Goal: Task Accomplishment & Management: Manage account settings

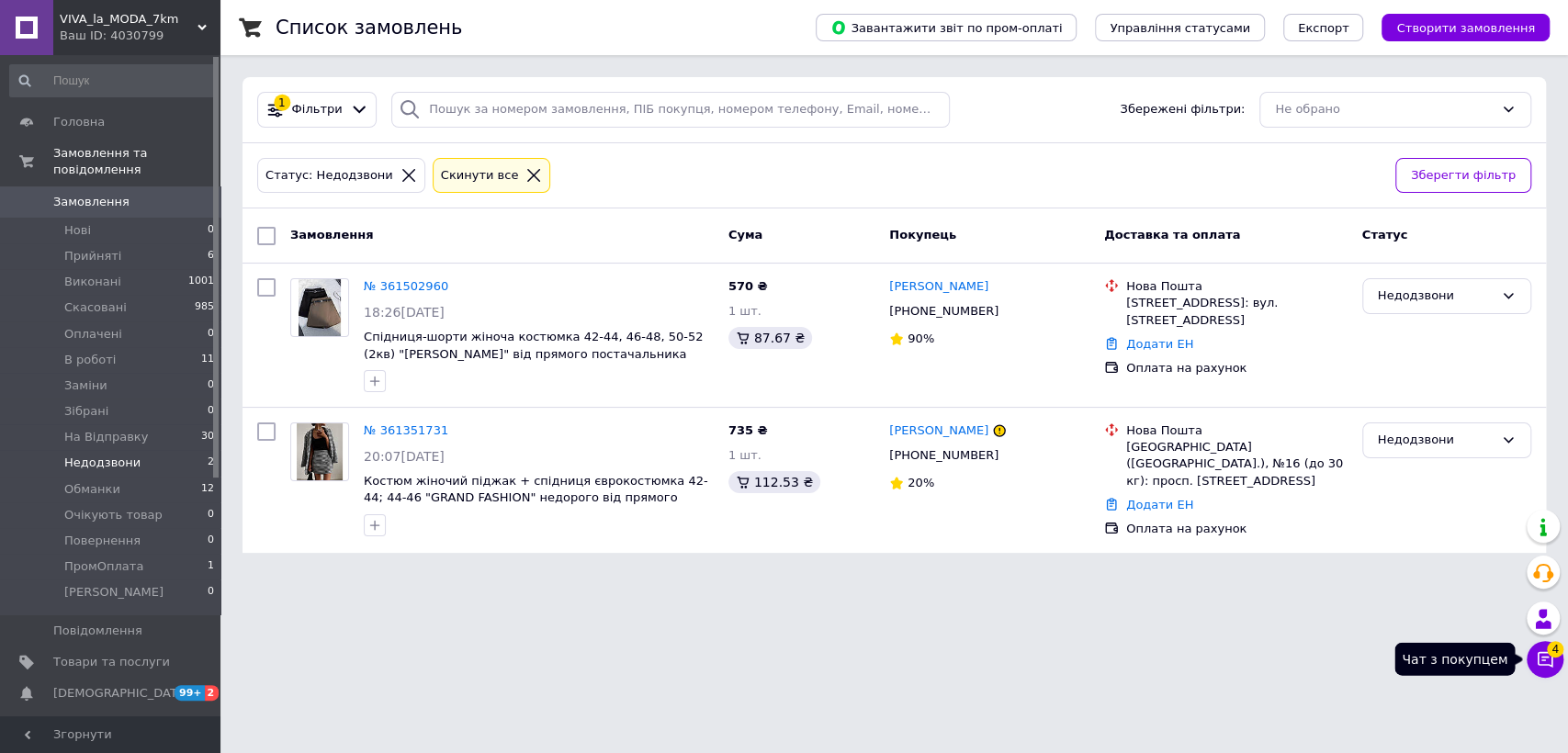
click at [1540, 654] on icon at bounding box center [1544, 658] width 18 height 18
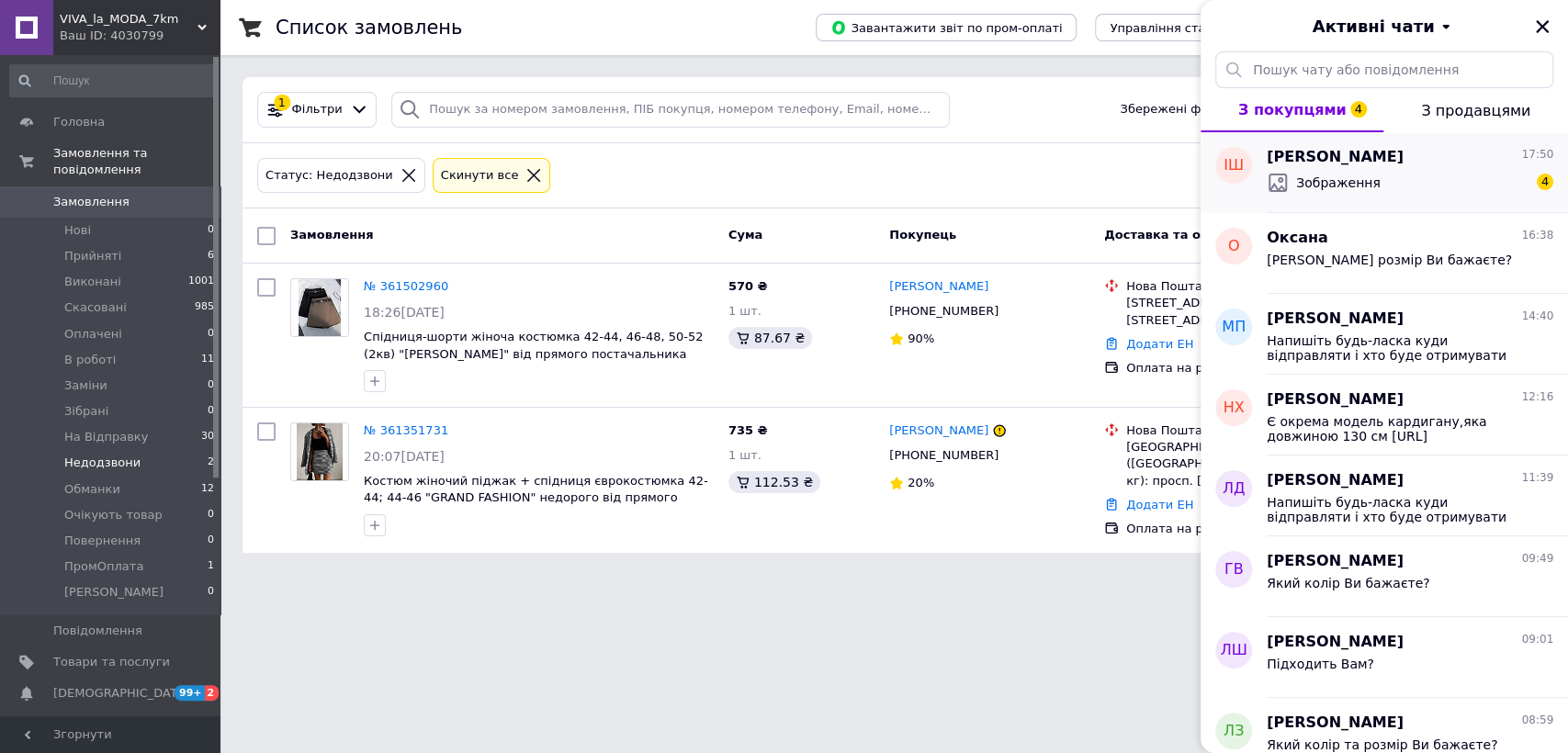
click at [1346, 181] on span "Зображення" at bounding box center [1338, 182] width 84 height 18
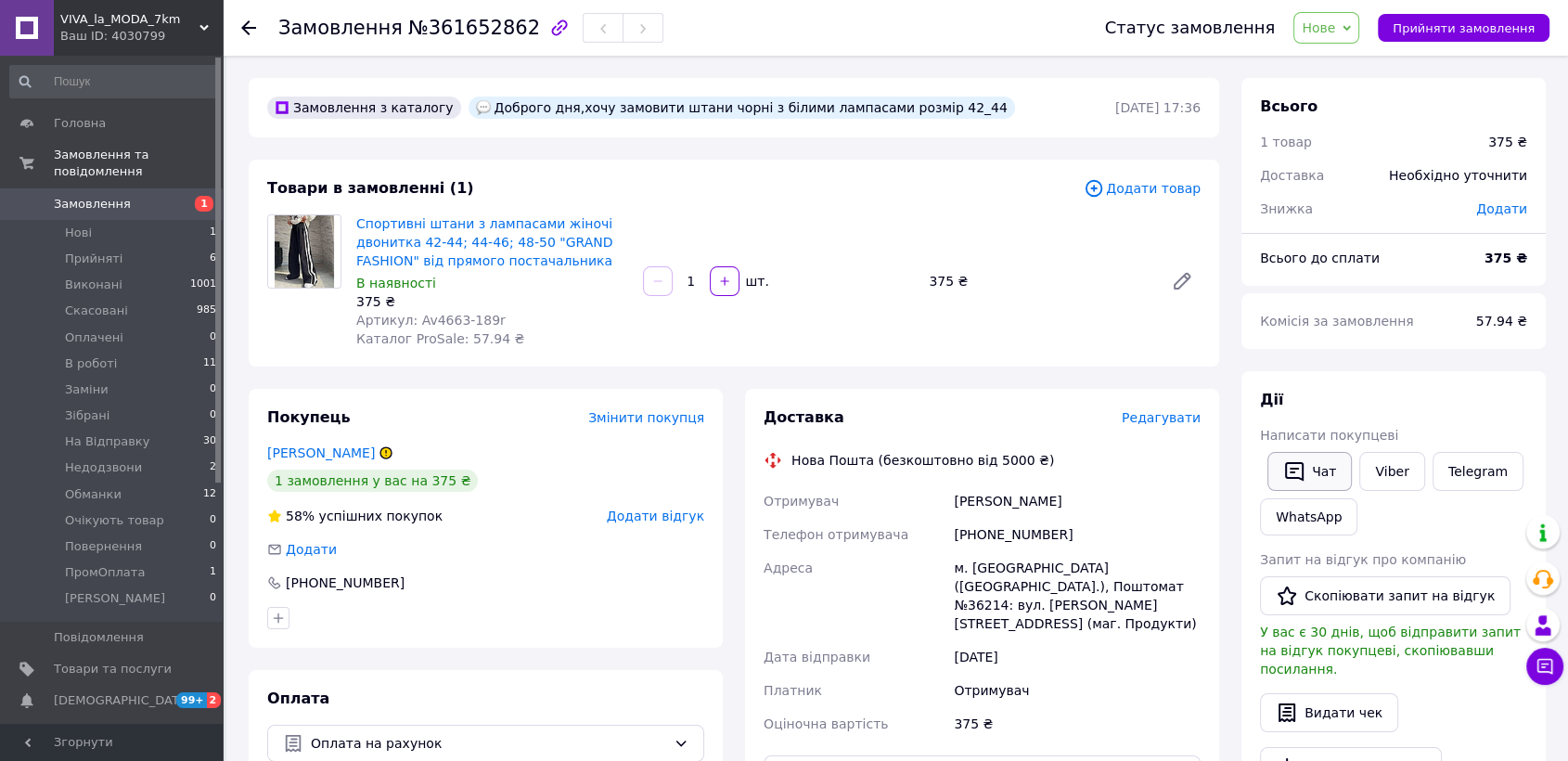
click at [1327, 455] on button "Чат" at bounding box center [1310, 471] width 84 height 39
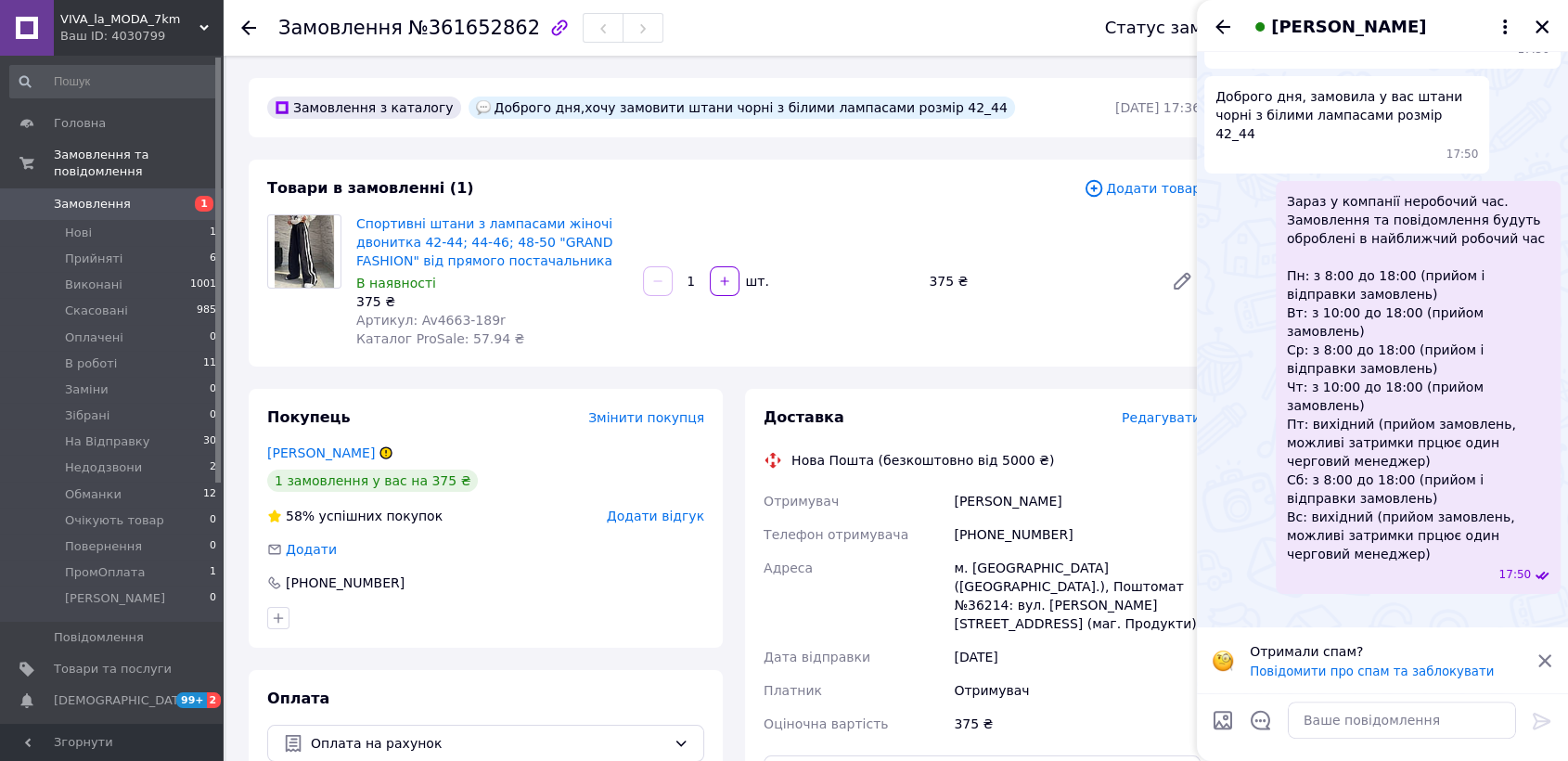
scroll to position [475, 0]
click at [1400, 701] on textarea at bounding box center [1403, 719] width 228 height 37
paste textarea "Скиньте будь ласка скрін оплати на вайбер 0677552488, це бухгалтерія і напишіть…"
type textarea "Скиньте будь ласка скрін оплати на вайбер 0677552488, це бухгалтерія і напишіть…"
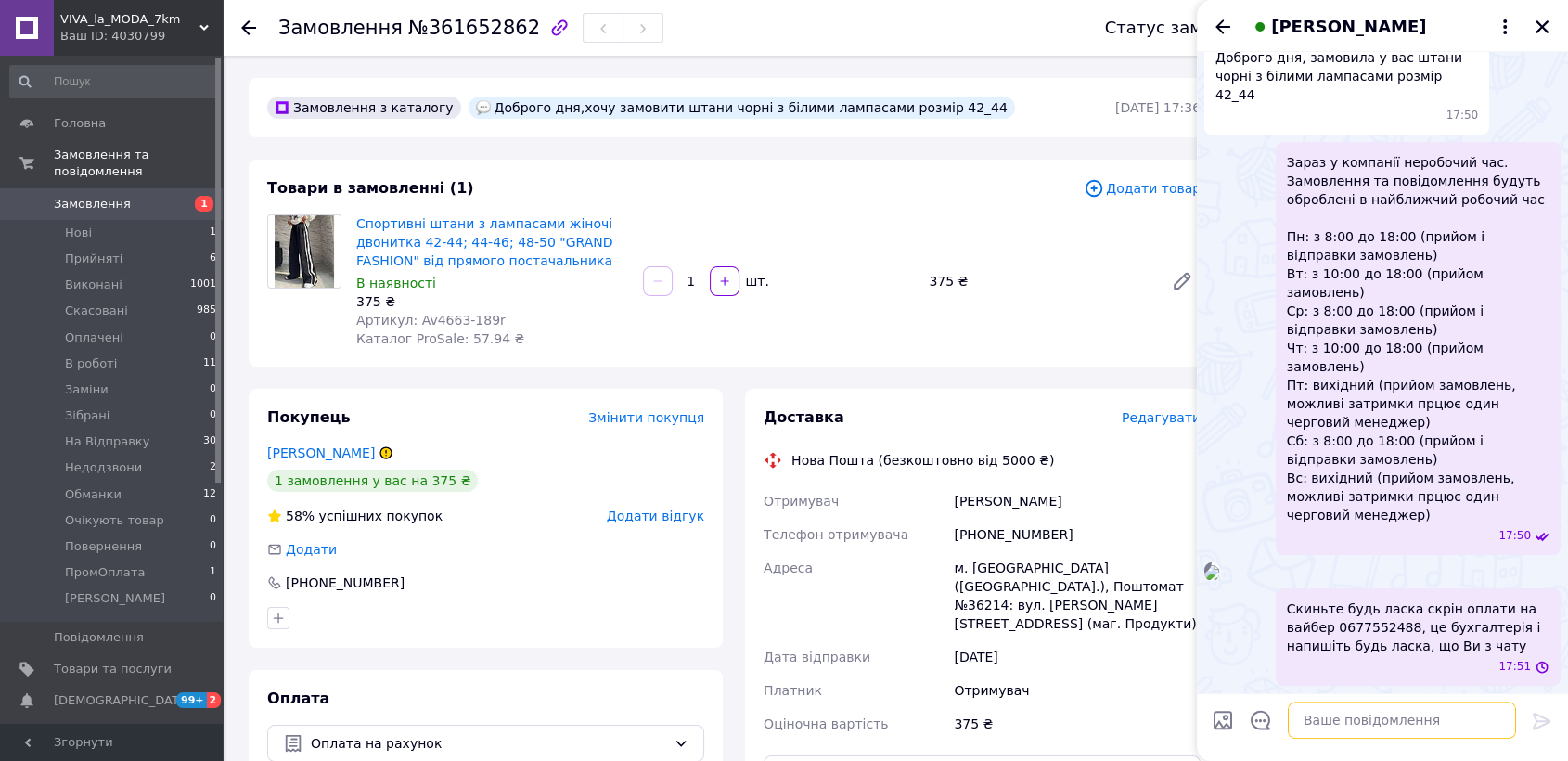
scroll to position [512, 0]
click at [1217, 29] on icon "Назад" at bounding box center [1223, 26] width 22 height 22
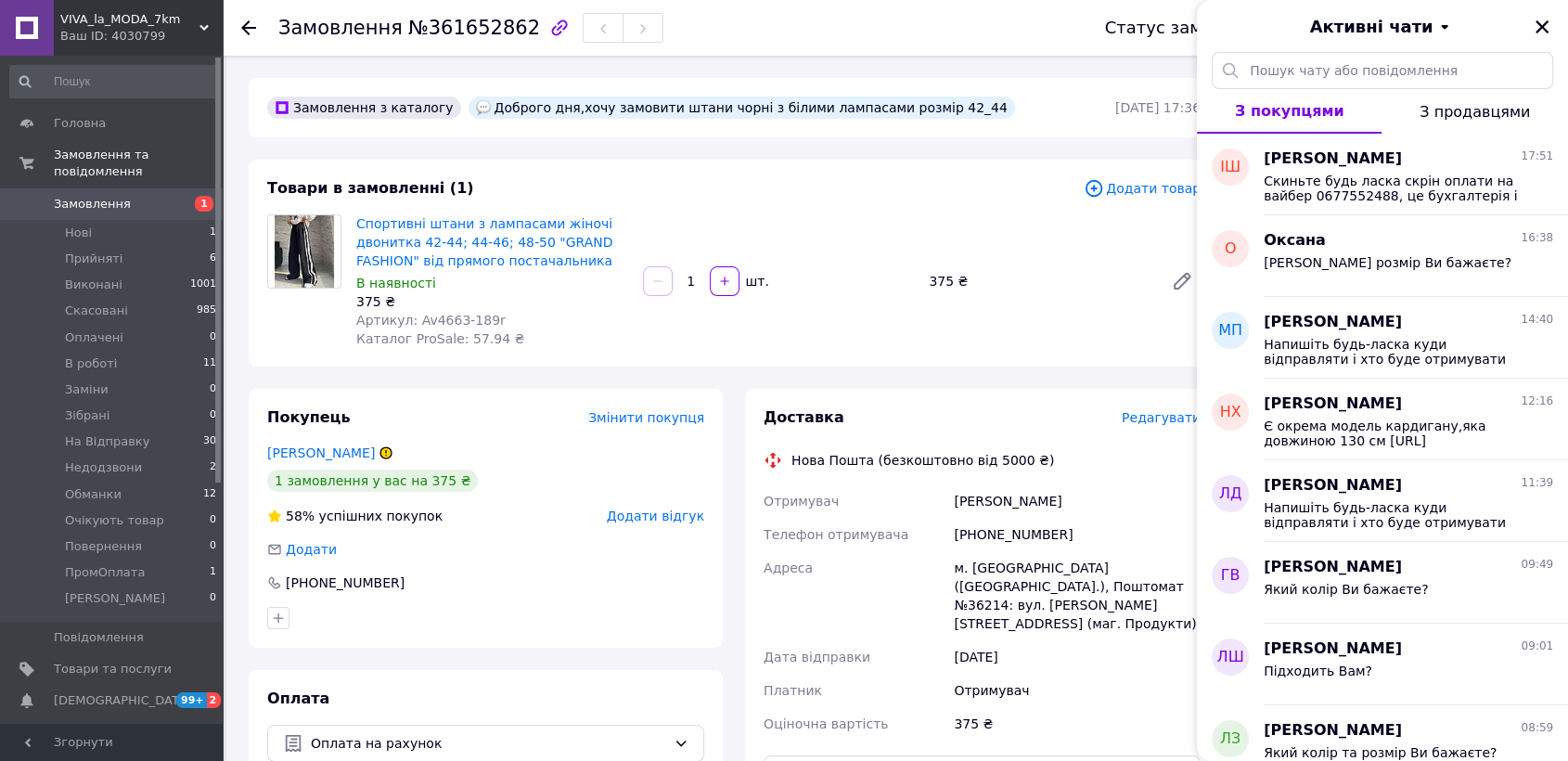
click at [1553, 27] on div "Активні чати" at bounding box center [1383, 26] width 371 height 52
click at [1531, 24] on button "Закрити" at bounding box center [1542, 26] width 22 height 22
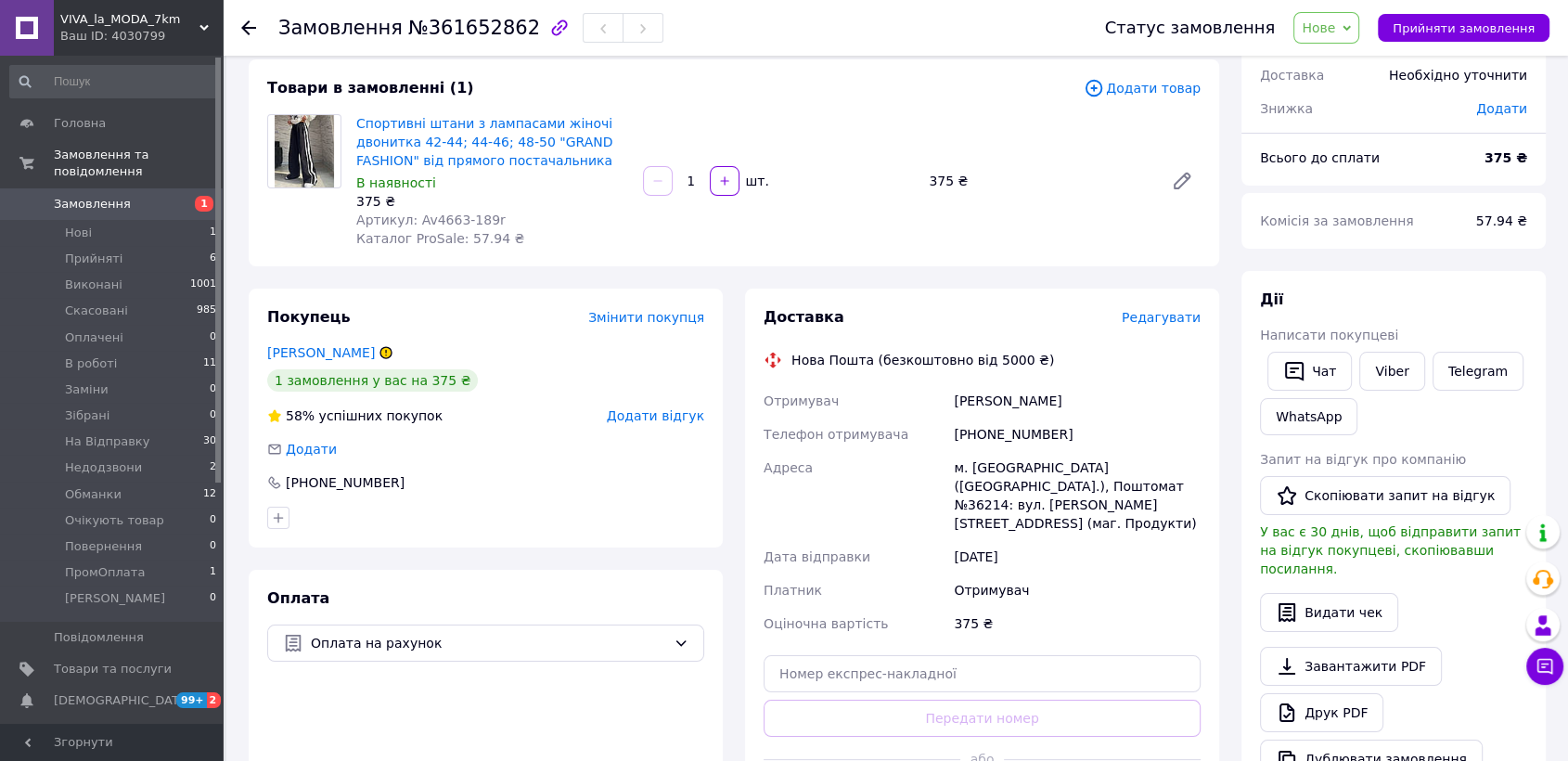
scroll to position [0, 0]
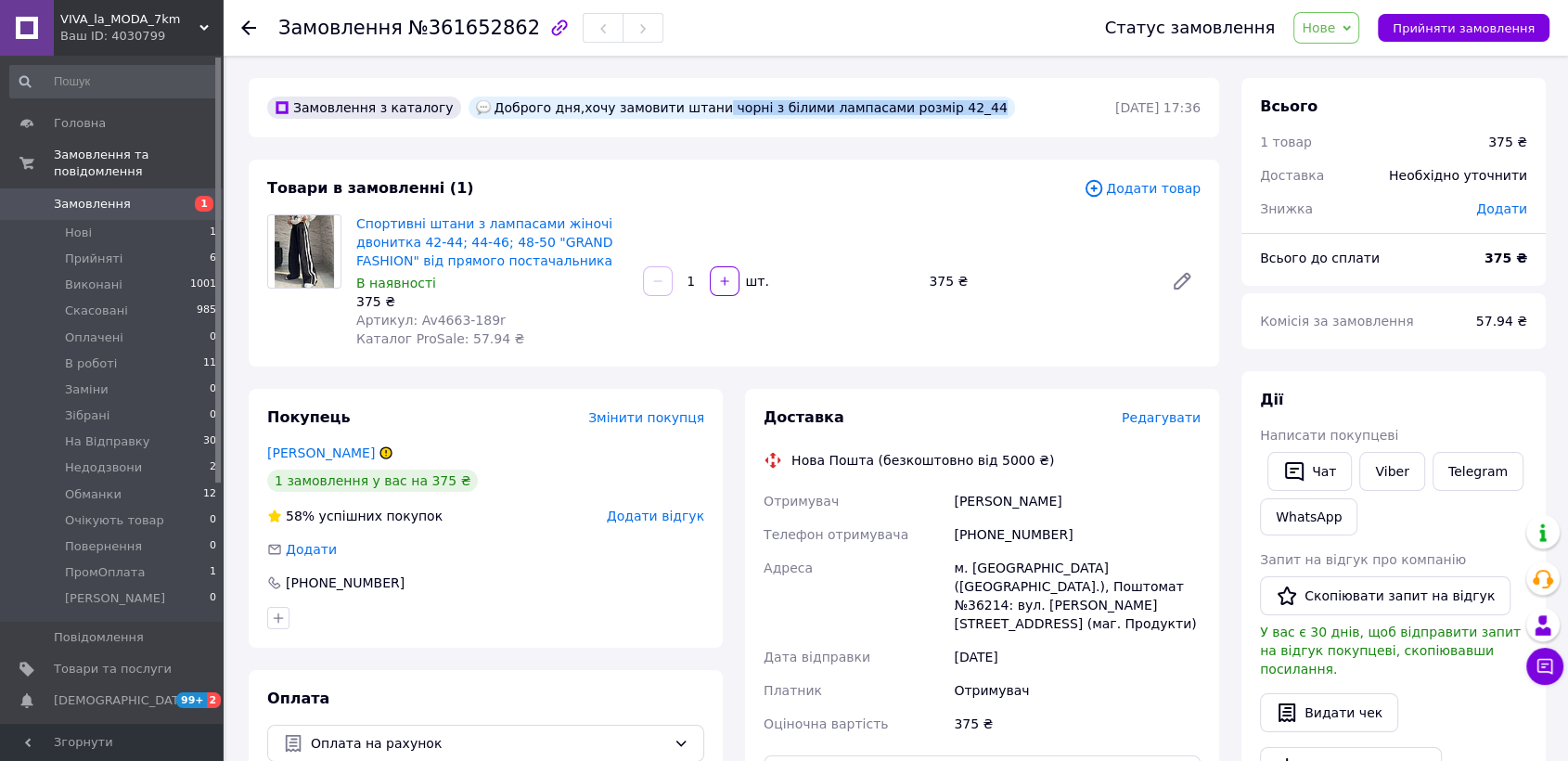
drag, startPoint x: 677, startPoint y: 111, endPoint x: 962, endPoint y: 129, distance: 285.6
click at [962, 129] on div "Замовлення з каталогу Доброго дня,хочу замовити штани чорні з білими лампасами …" at bounding box center [734, 107] width 971 height 59
copy div "чорні з білими лампасами розмір 42_44"
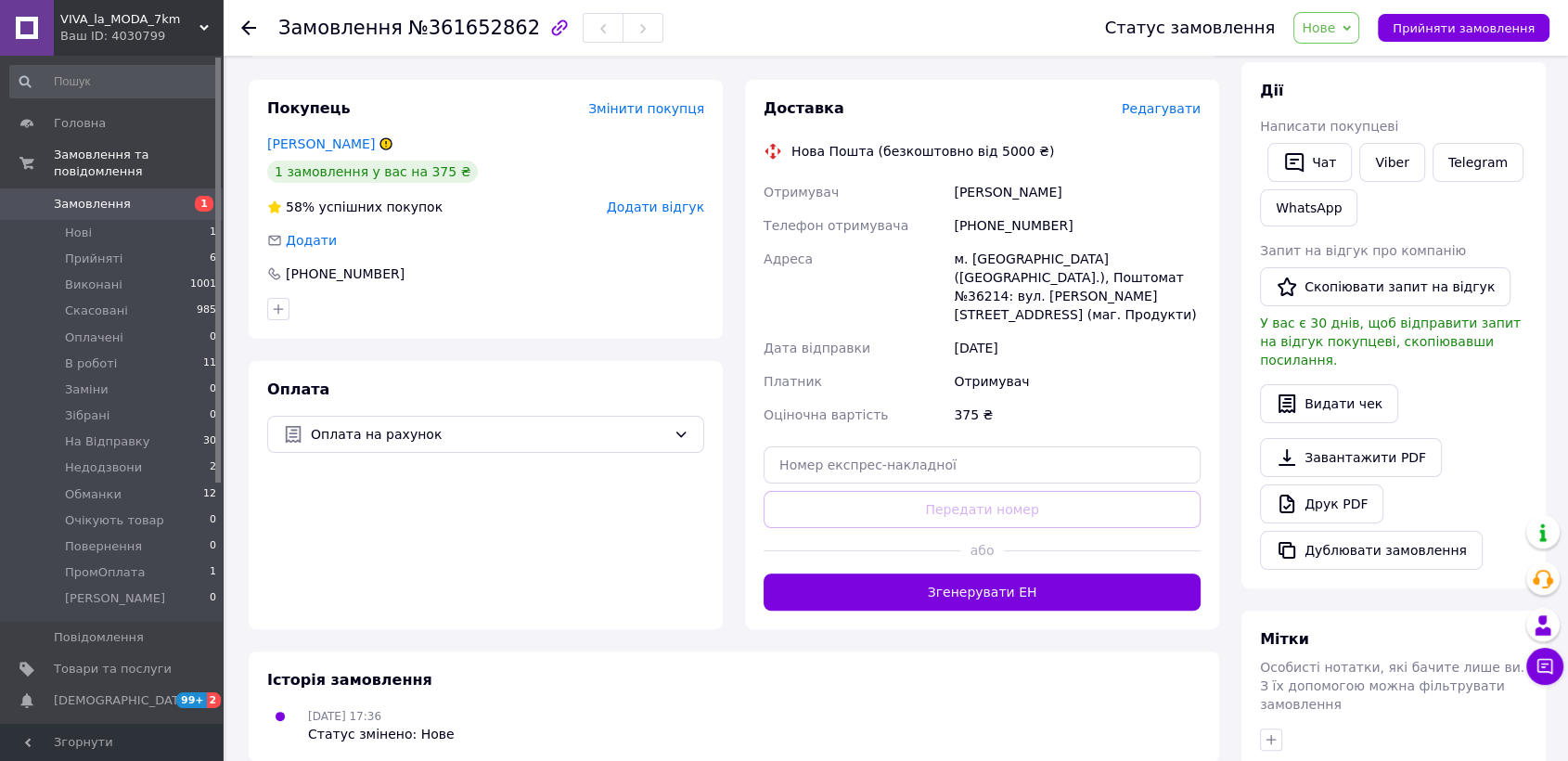
scroll to position [569, 0]
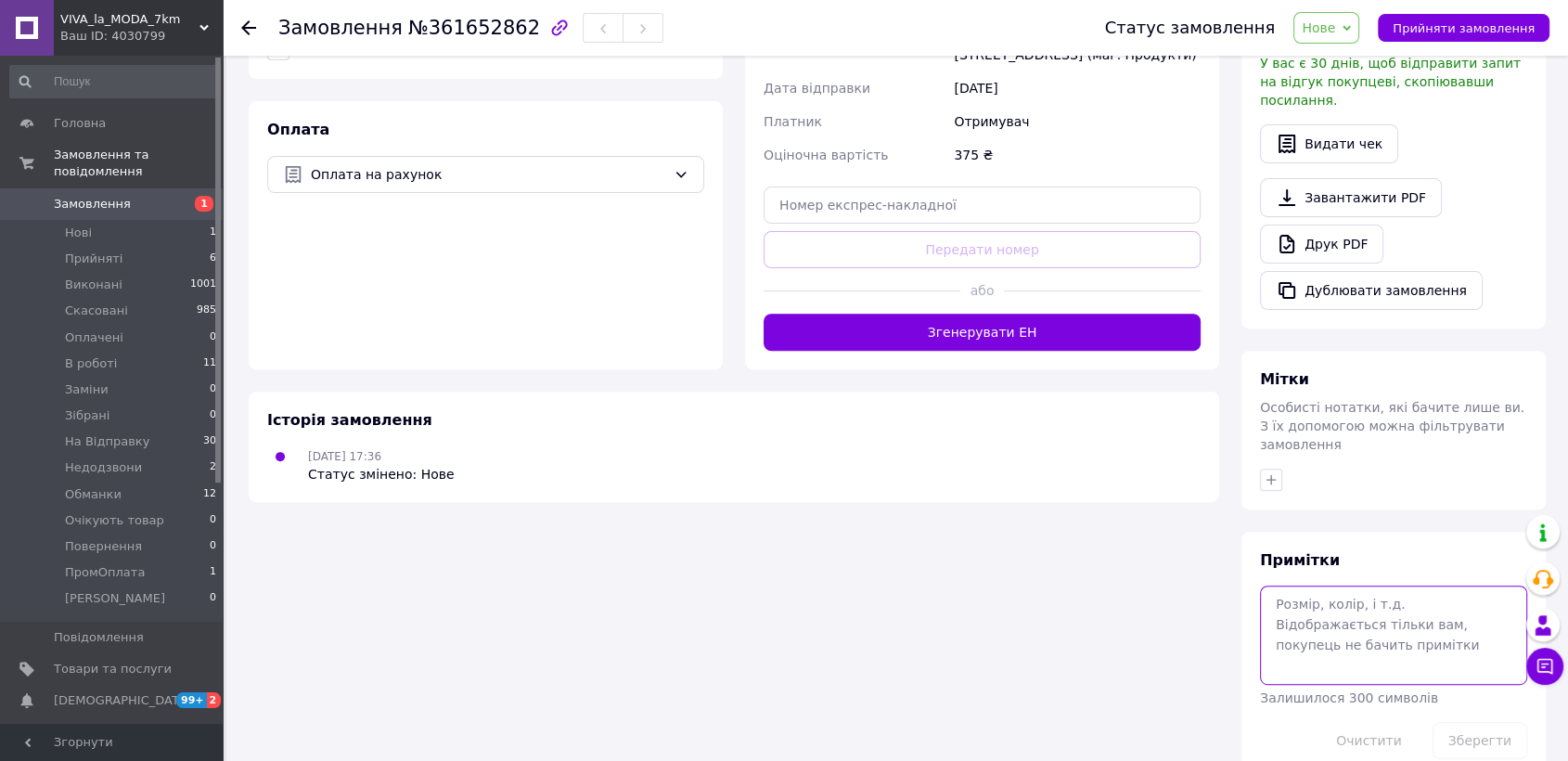
click at [1317, 608] on textarea at bounding box center [1394, 634] width 267 height 99
paste textarea "чорні з білими лампасами розмір 42_44"
click at [1461, 587] on textarea "чорні з білими лампасами розмір 42_44" at bounding box center [1394, 634] width 267 height 99
click at [1269, 585] on textarea "чорні з білими лампасами 42_44" at bounding box center [1394, 634] width 267 height 99
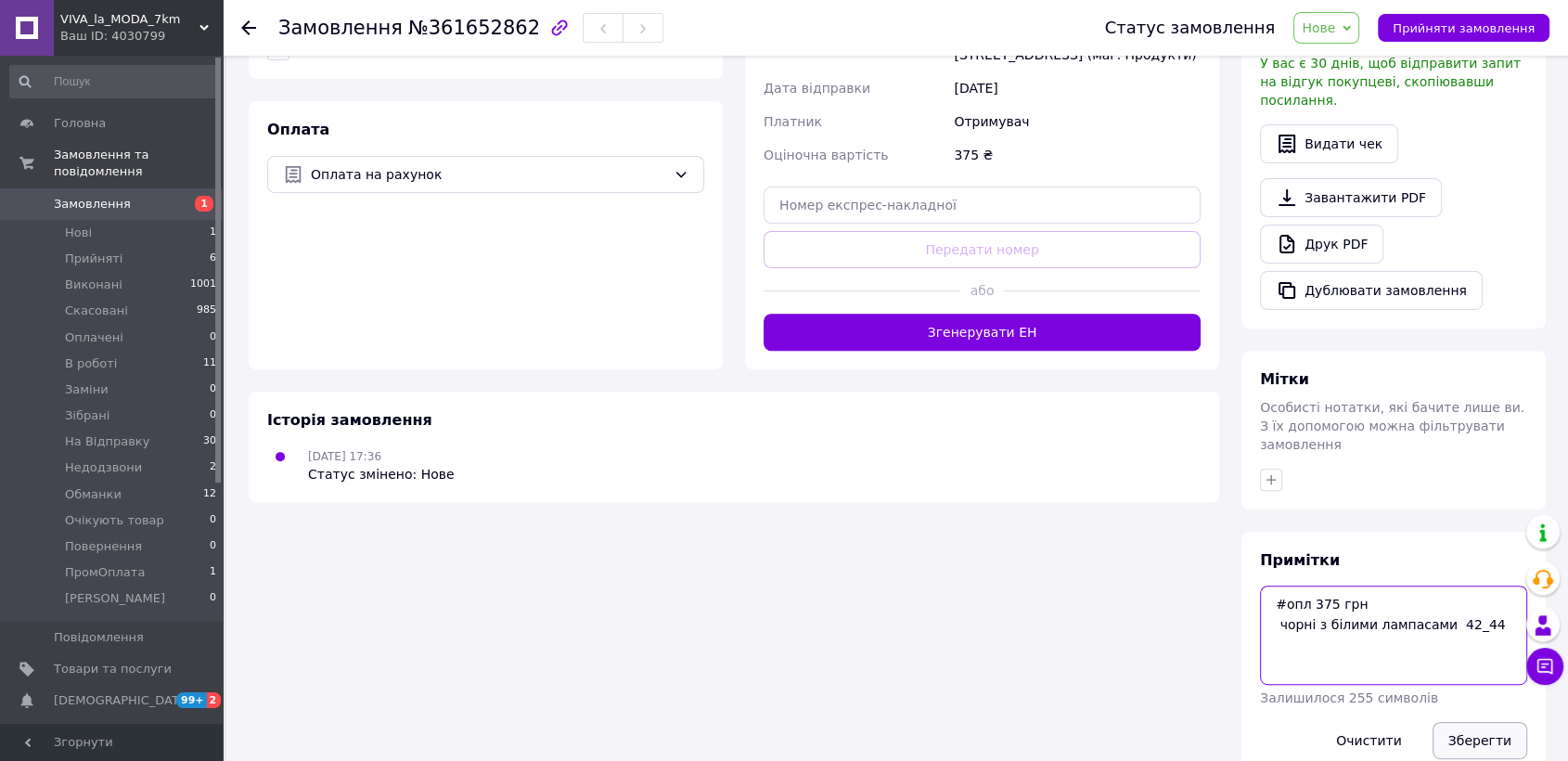
type textarea "#опл 375 грн чорні з білими лампасами 42_44"
click at [1447, 721] on button "Зберегти" at bounding box center [1480, 740] width 95 height 37
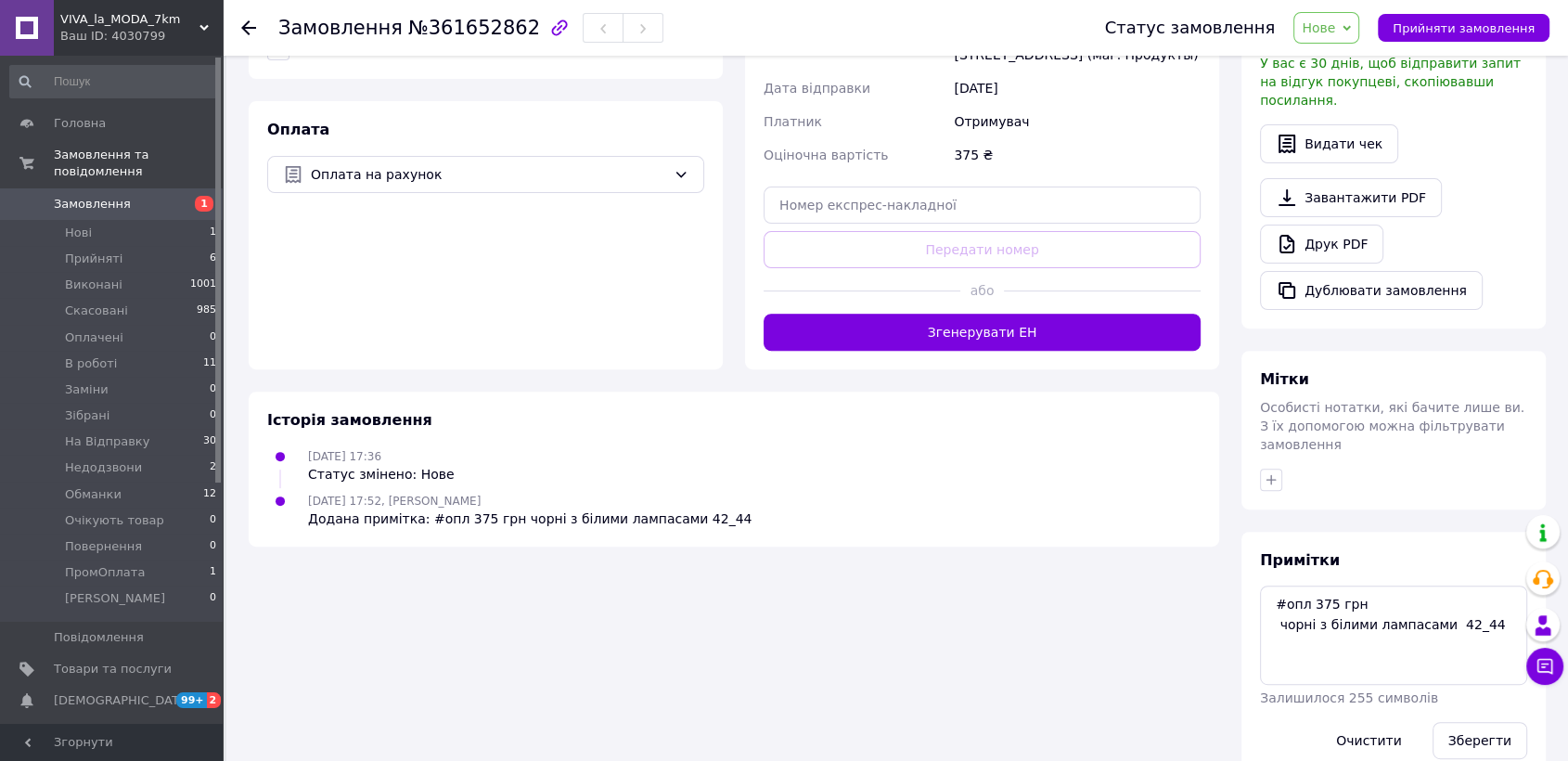
drag, startPoint x: 1315, startPoint y: 40, endPoint x: 1329, endPoint y: 38, distance: 14.1
click at [1317, 39] on div "Нове Прийнято Виконано Скасовано Оплачено В роботі Заміни Зібрані На Відправку …" at bounding box center [1326, 27] width 66 height 32
click at [1329, 38] on span "Нове" at bounding box center [1326, 27] width 66 height 32
click at [1332, 35] on span "Нове" at bounding box center [1318, 27] width 34 height 15
click at [1367, 142] on li "Оплачено" at bounding box center [1353, 148] width 119 height 28
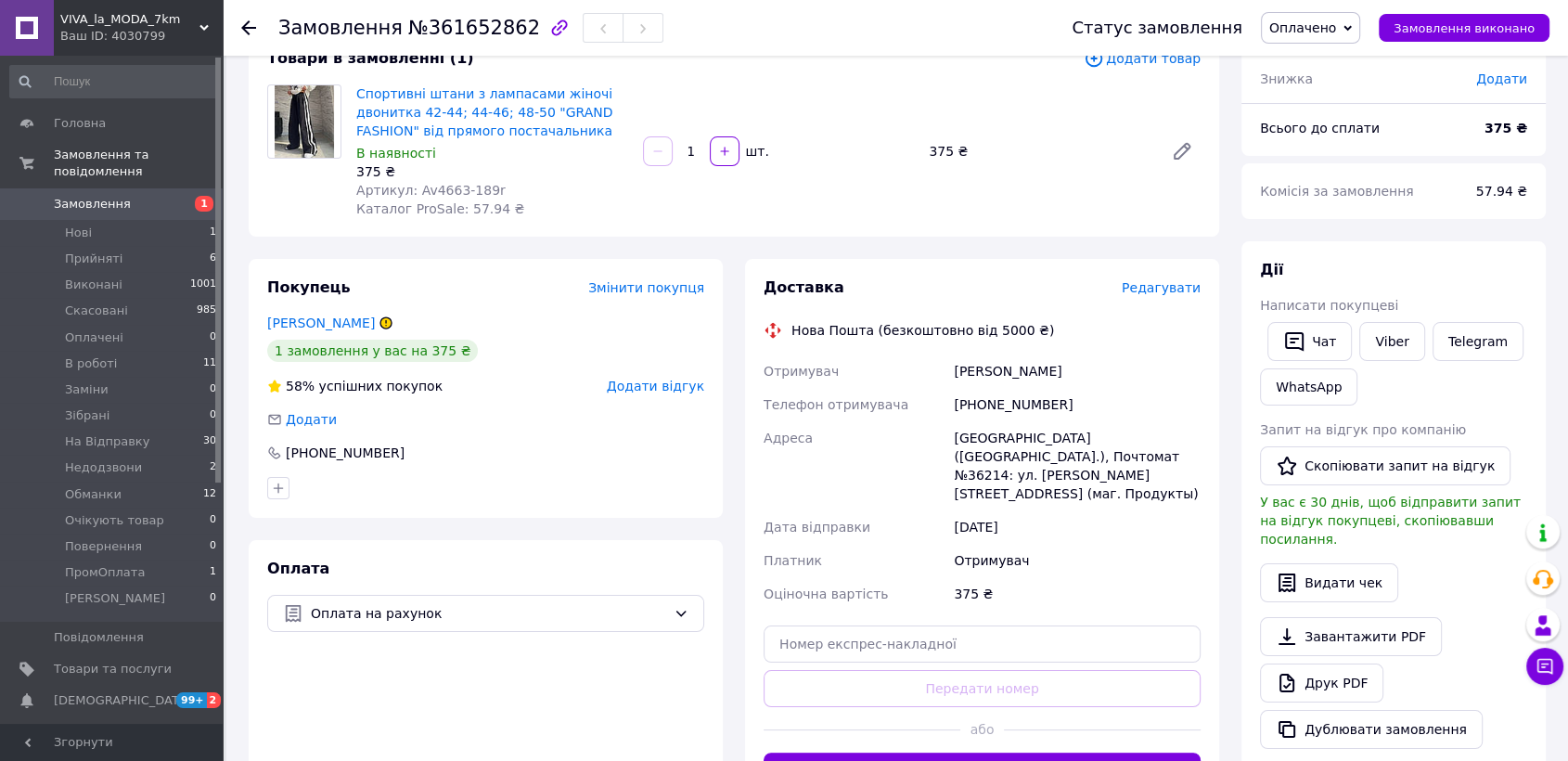
scroll to position [0, 0]
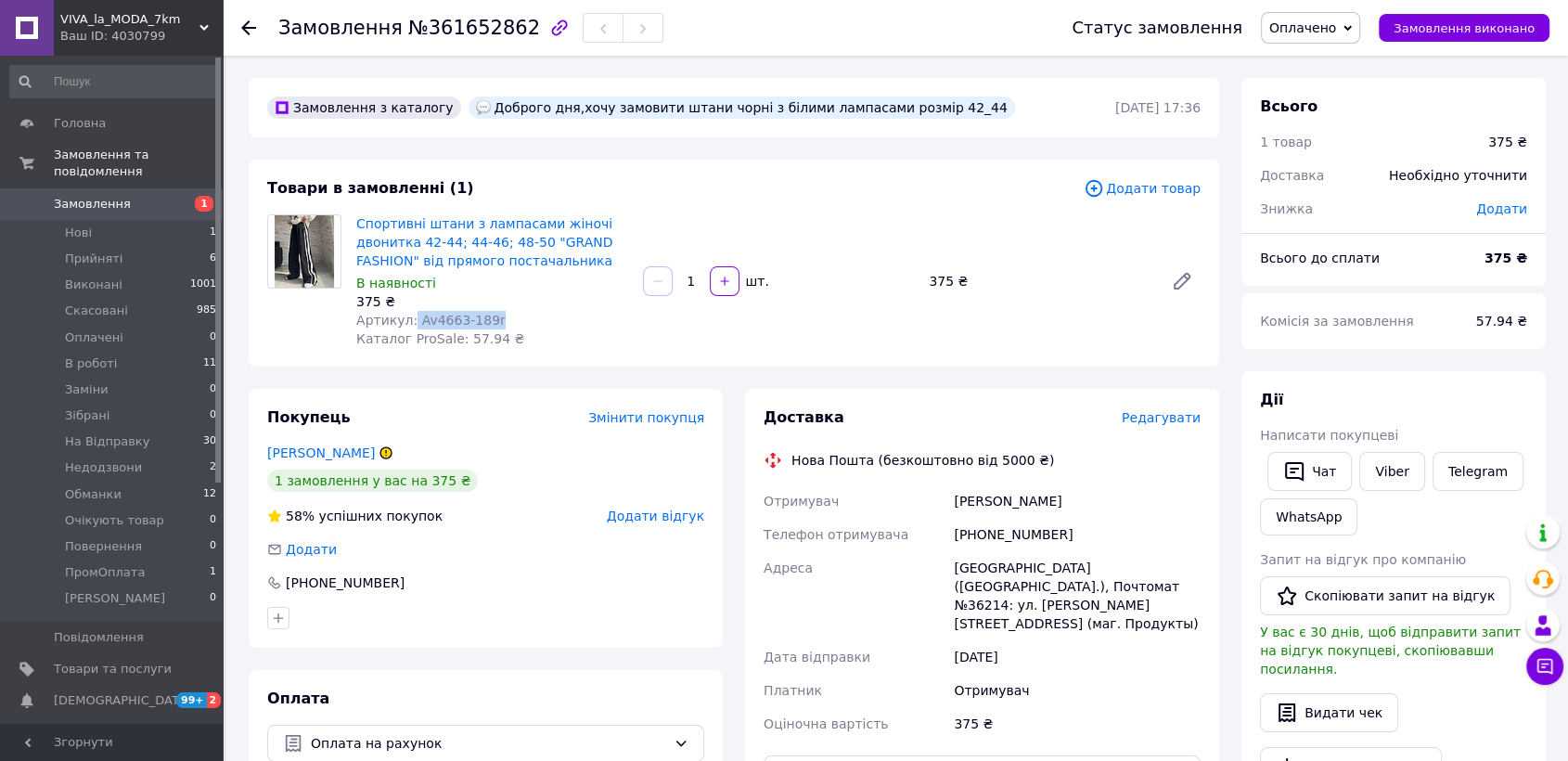
drag, startPoint x: 407, startPoint y: 326, endPoint x: 519, endPoint y: 320, distance: 112.2
click at [519, 320] on div "Артикул: Av4663-189r" at bounding box center [491, 319] width 272 height 18
copy span "Av4663-189r"
drag, startPoint x: 949, startPoint y: 498, endPoint x: 1056, endPoint y: 532, distance: 112.3
click at [1056, 532] on div "Отримувач Шпір Ірина Телефон отримувача +380989251727 Адреса Киев (Киевская обл…" at bounding box center [983, 612] width 445 height 256
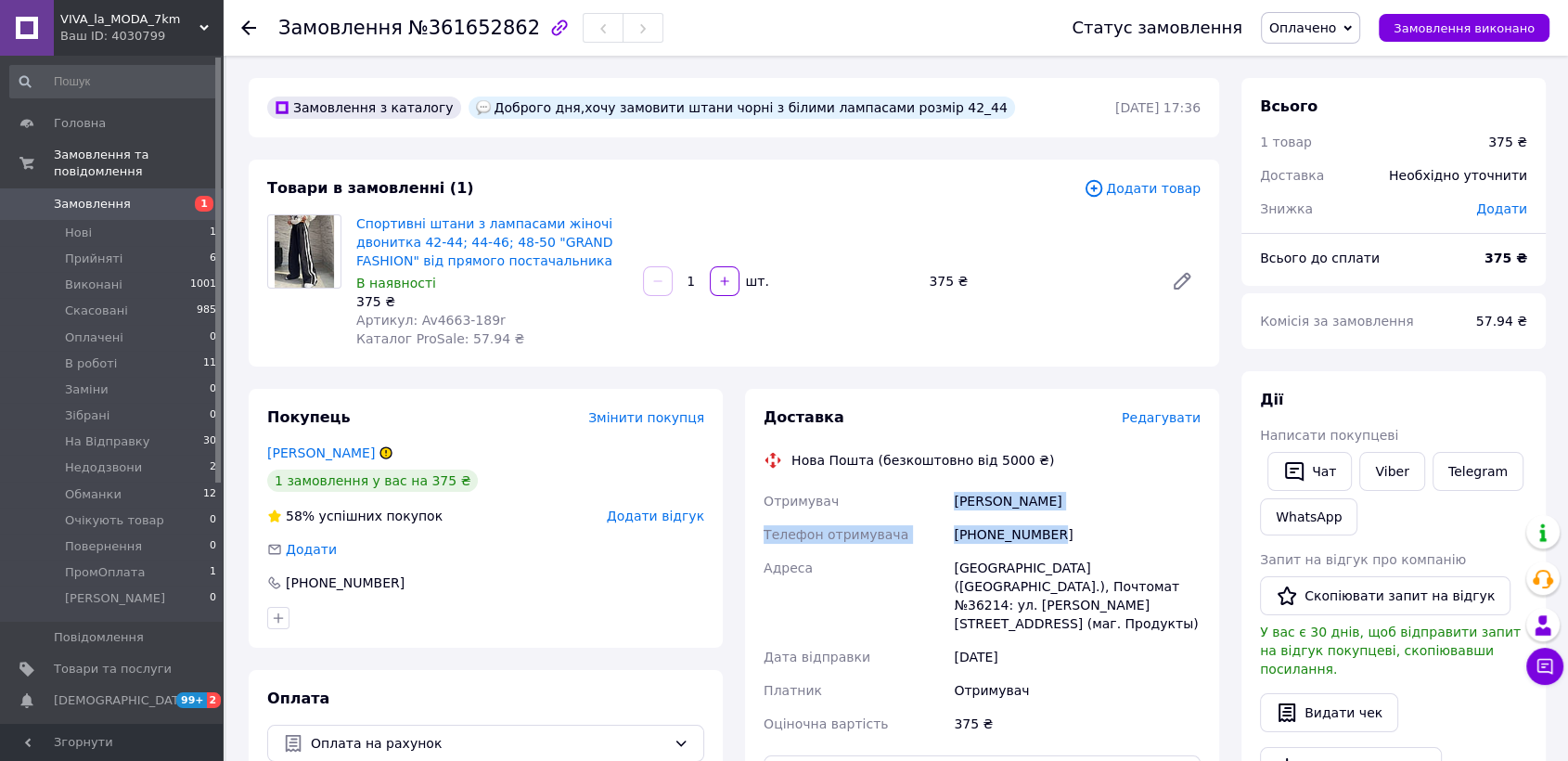
copy div "Отримувач Шпір Ірина Телефон отримувача +380989251727"
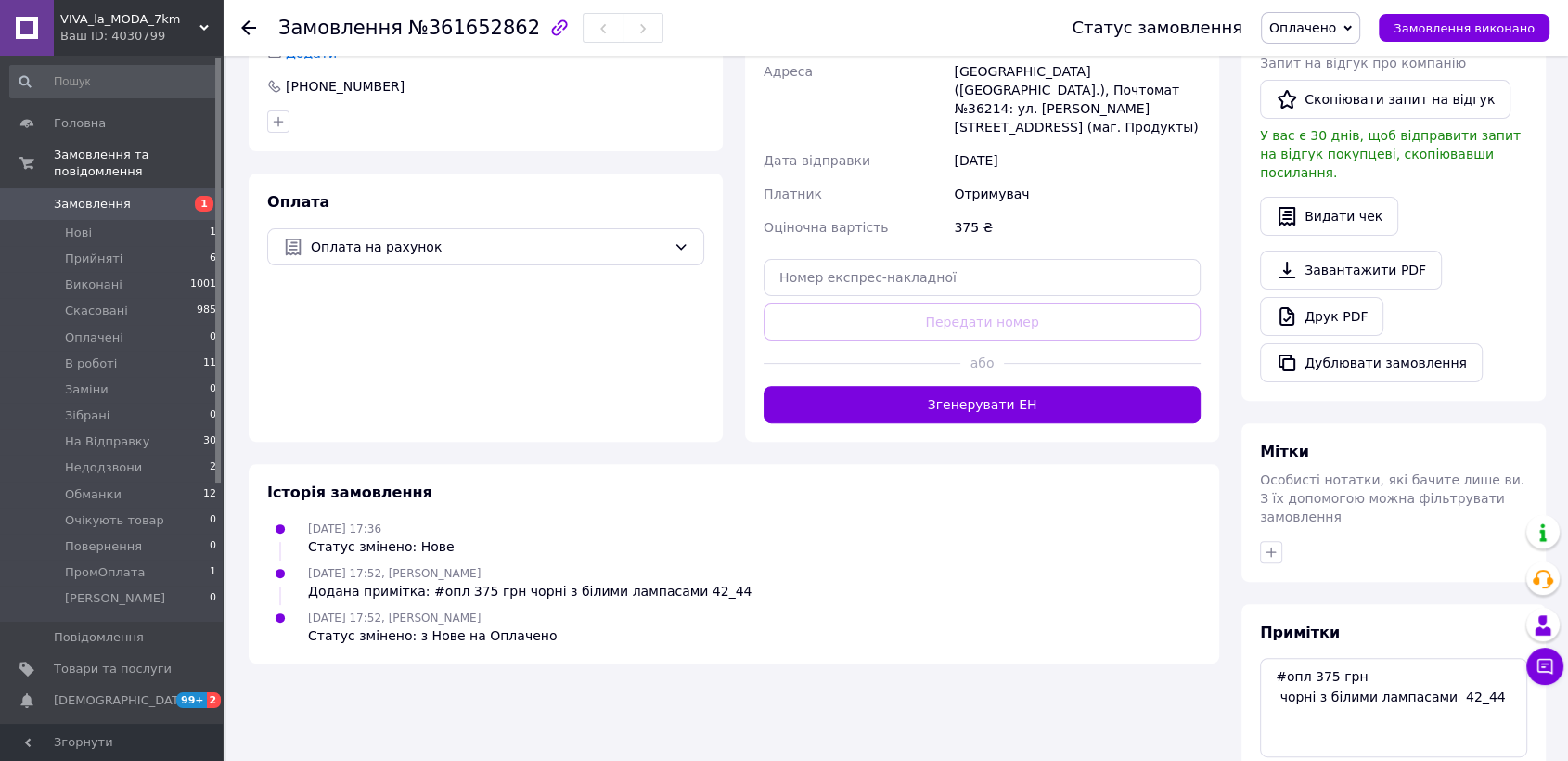
scroll to position [569, 0]
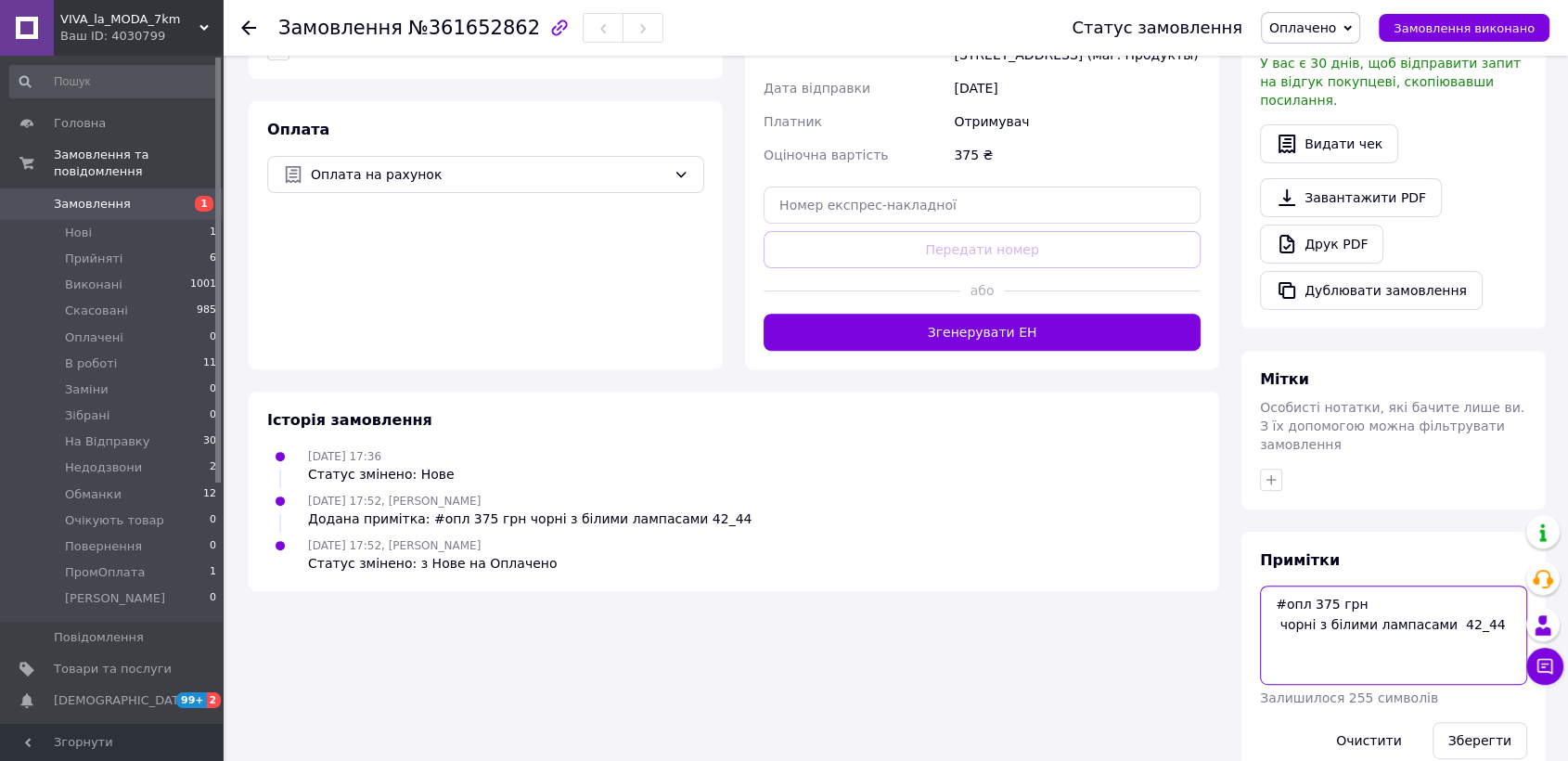
drag, startPoint x: 1376, startPoint y: 629, endPoint x: 1271, endPoint y: 583, distance: 114.6
click at [1271, 585] on textarea "#опл 375 грн чорні з білими лампасами 42_44" at bounding box center [1394, 634] width 267 height 99
click at [1395, 610] on textarea "#опл 375 грн чорні з білими лампасами 42_44" at bounding box center [1394, 634] width 267 height 99
drag, startPoint x: 1396, startPoint y: 610, endPoint x: 1307, endPoint y: 574, distance: 96.0
click at [1307, 585] on textarea "#опл 375 грн чорні з білими лампасами 42_44" at bounding box center [1394, 634] width 267 height 99
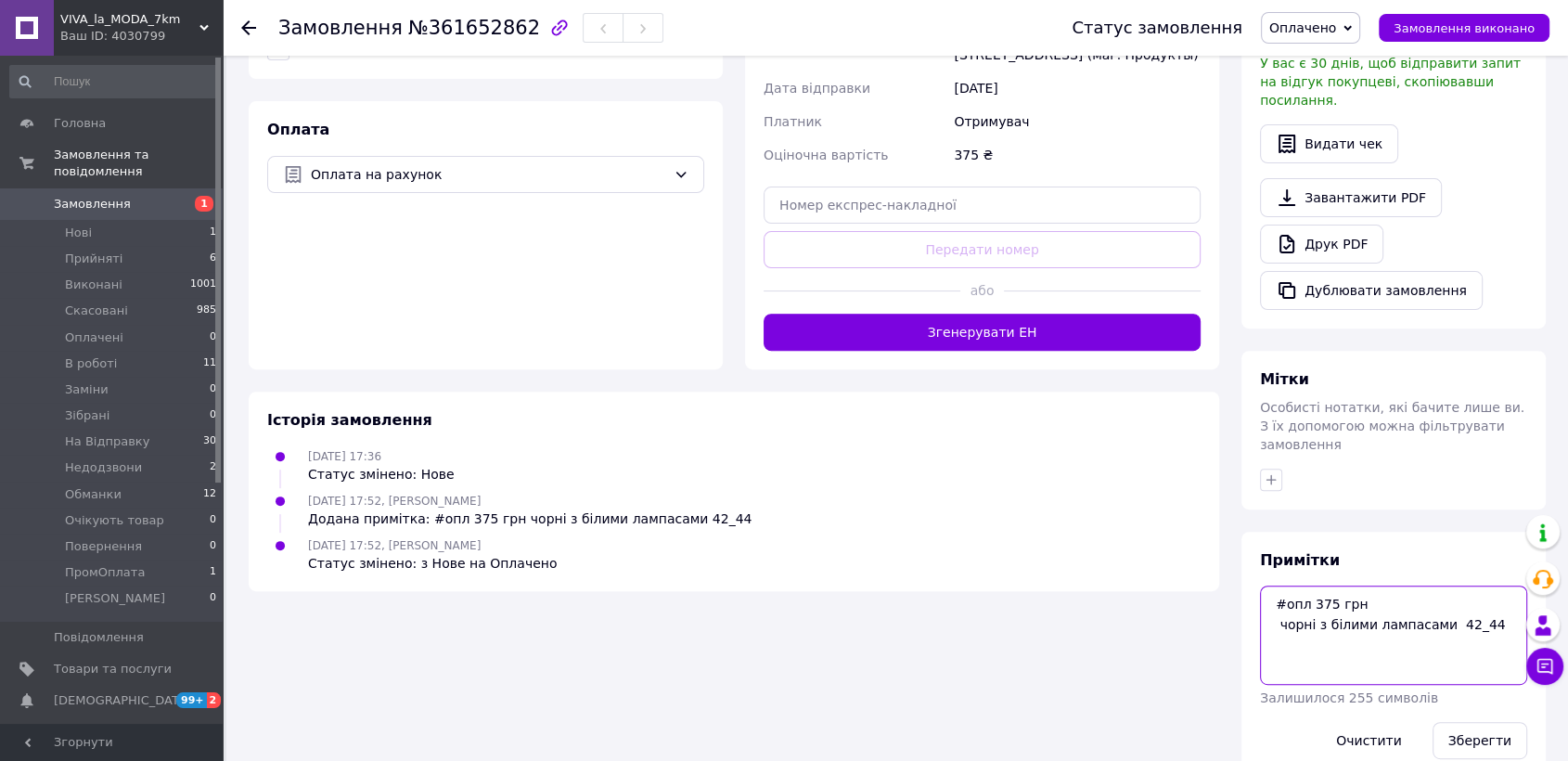
drag, startPoint x: 1519, startPoint y: 584, endPoint x: 1259, endPoint y: 565, distance: 260.7
click at [1260, 585] on textarea "#опл 375 грн чорні з білими лампасами 42_44" at bounding box center [1394, 634] width 267 height 99
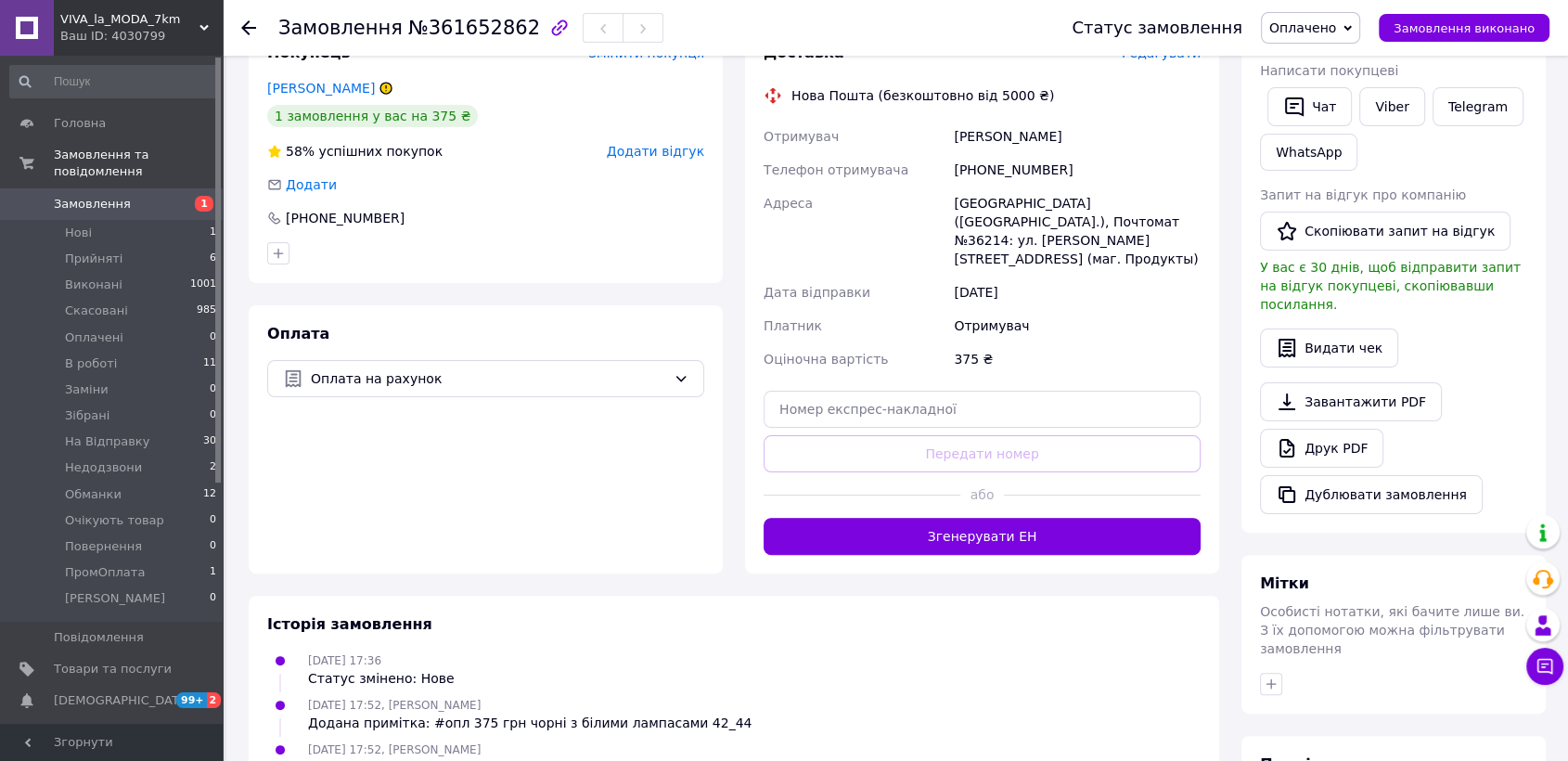
scroll to position [156, 0]
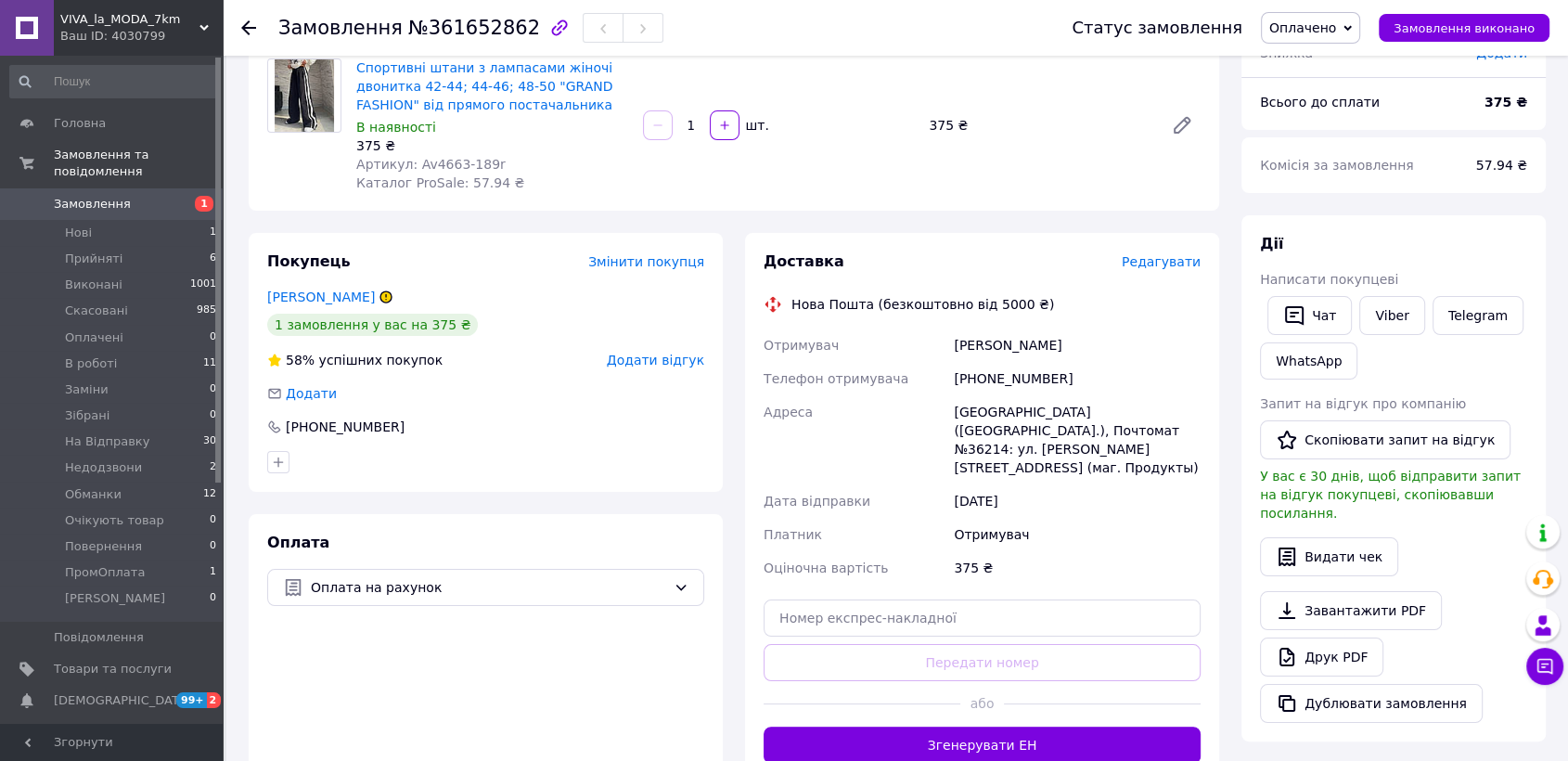
click at [1180, 411] on div "Киев (Киевская обл.), Почтомат №36214: ул. Петра Радченка, 12 (маг. Продукты)" at bounding box center [1077, 440] width 254 height 89
copy div "36214"
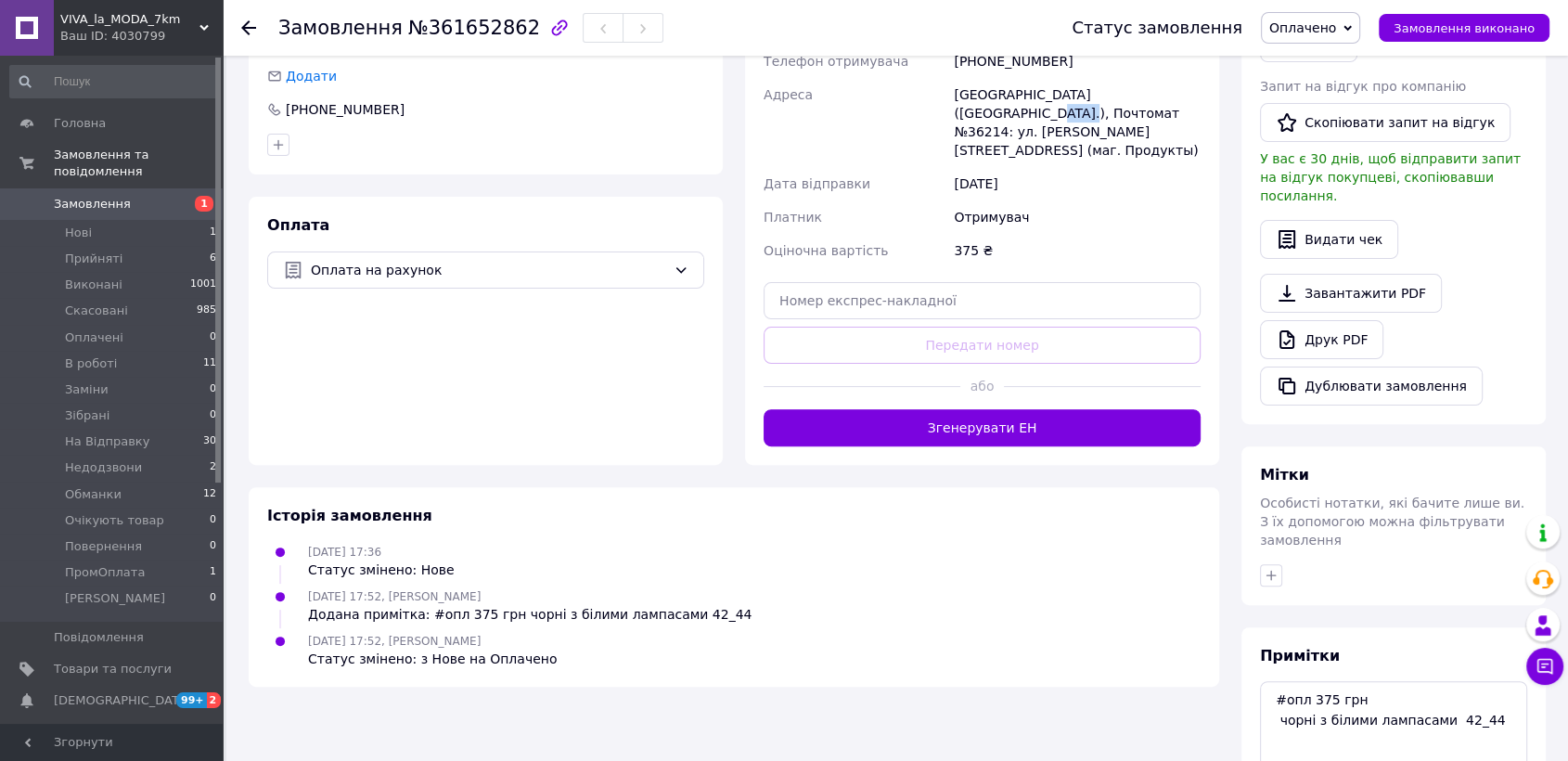
scroll to position [569, 0]
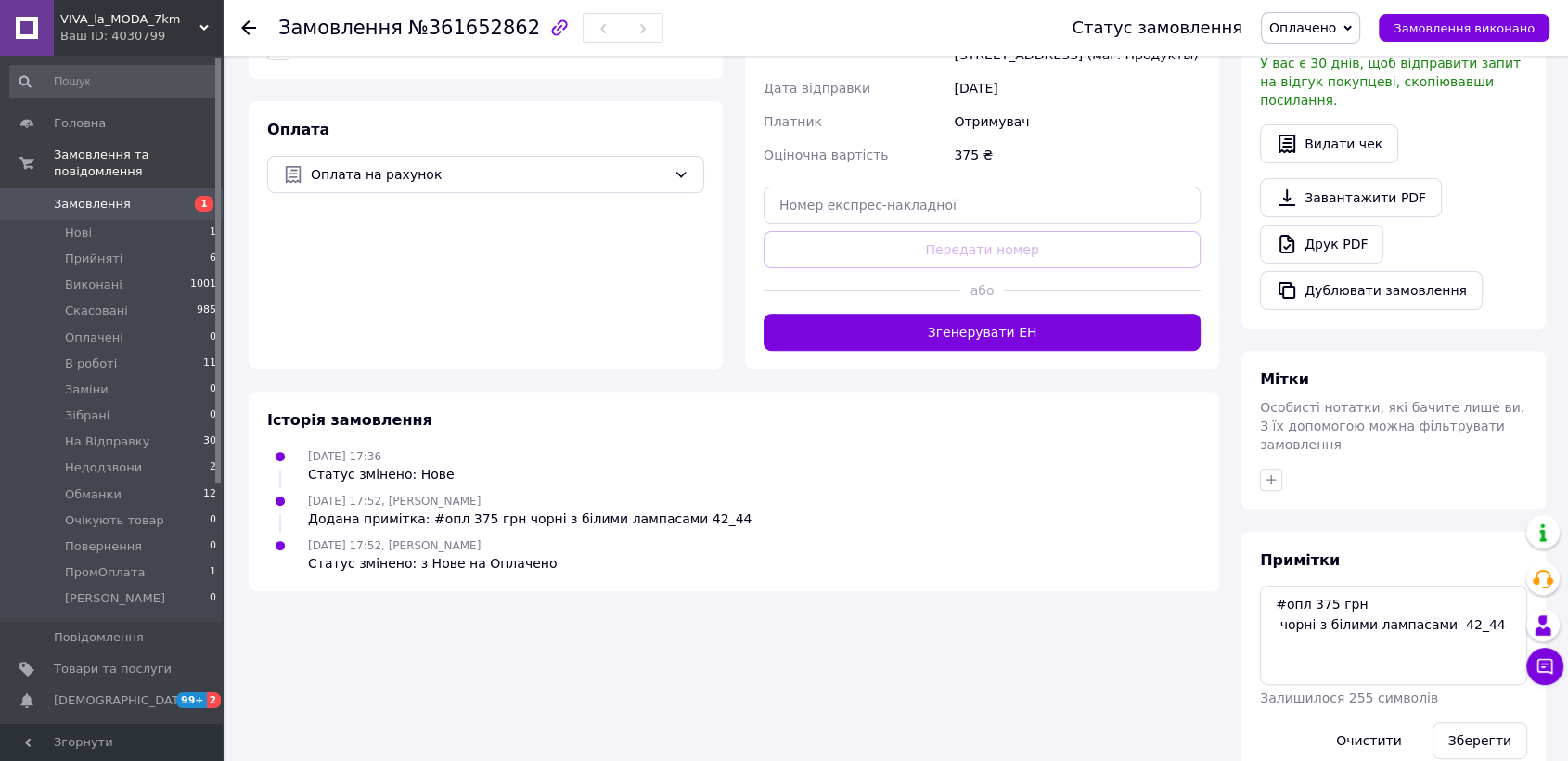
click at [1328, 39] on span "Оплачено" at bounding box center [1311, 27] width 100 height 32
click at [1331, 143] on li "В роботі" at bounding box center [1321, 148] width 119 height 28
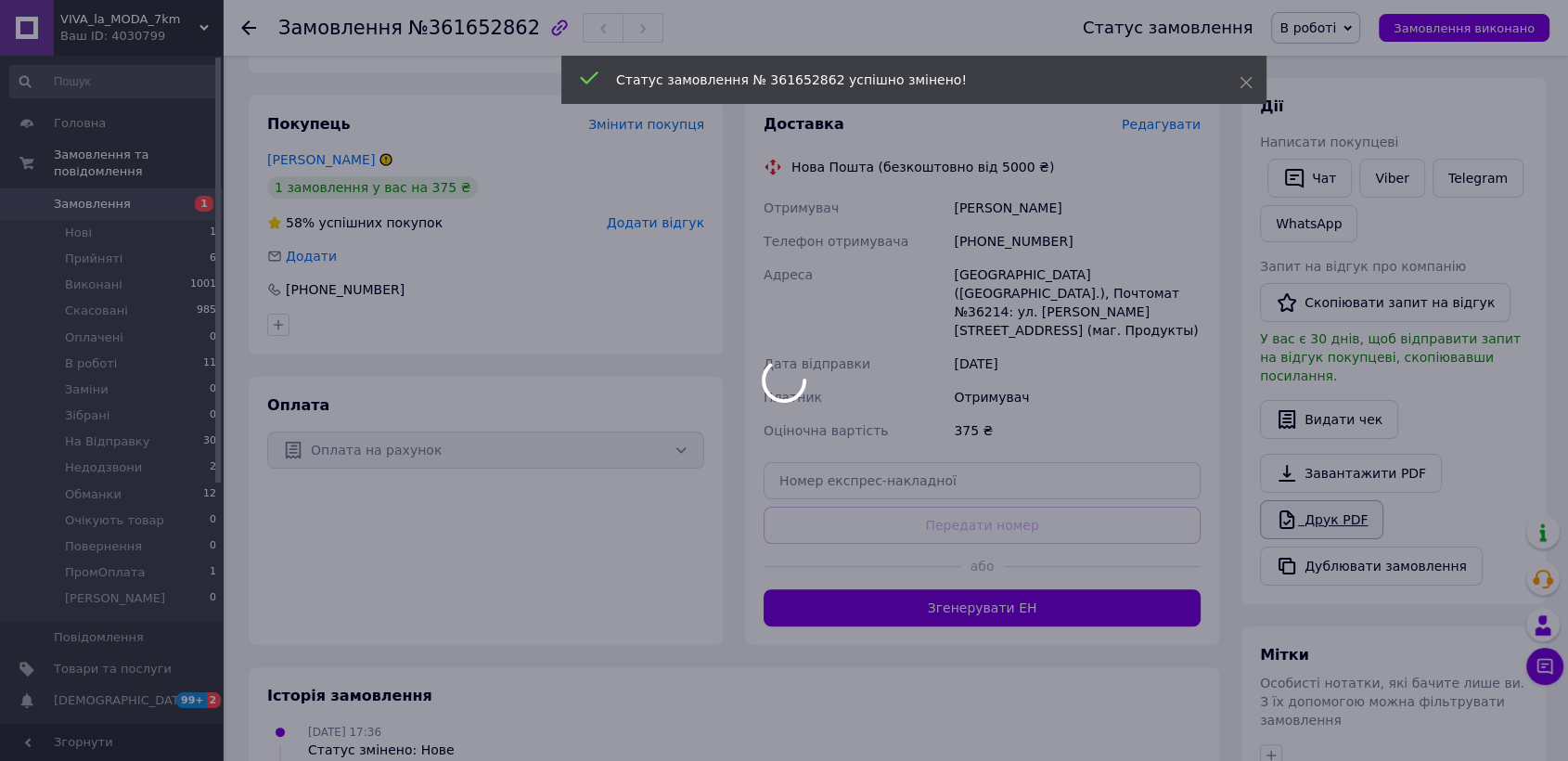
scroll to position [156, 0]
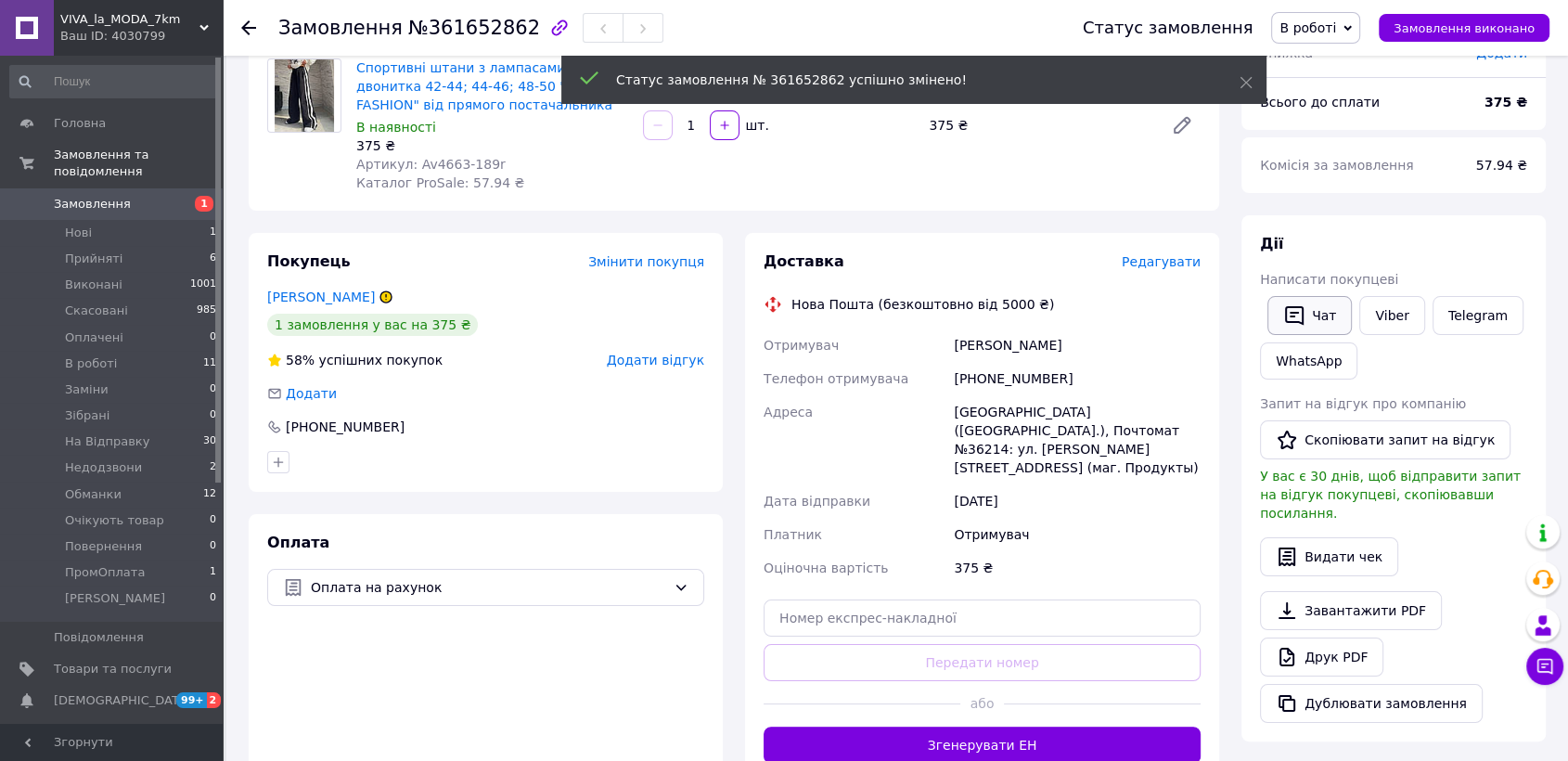
click at [1313, 305] on button "Чат" at bounding box center [1310, 315] width 84 height 39
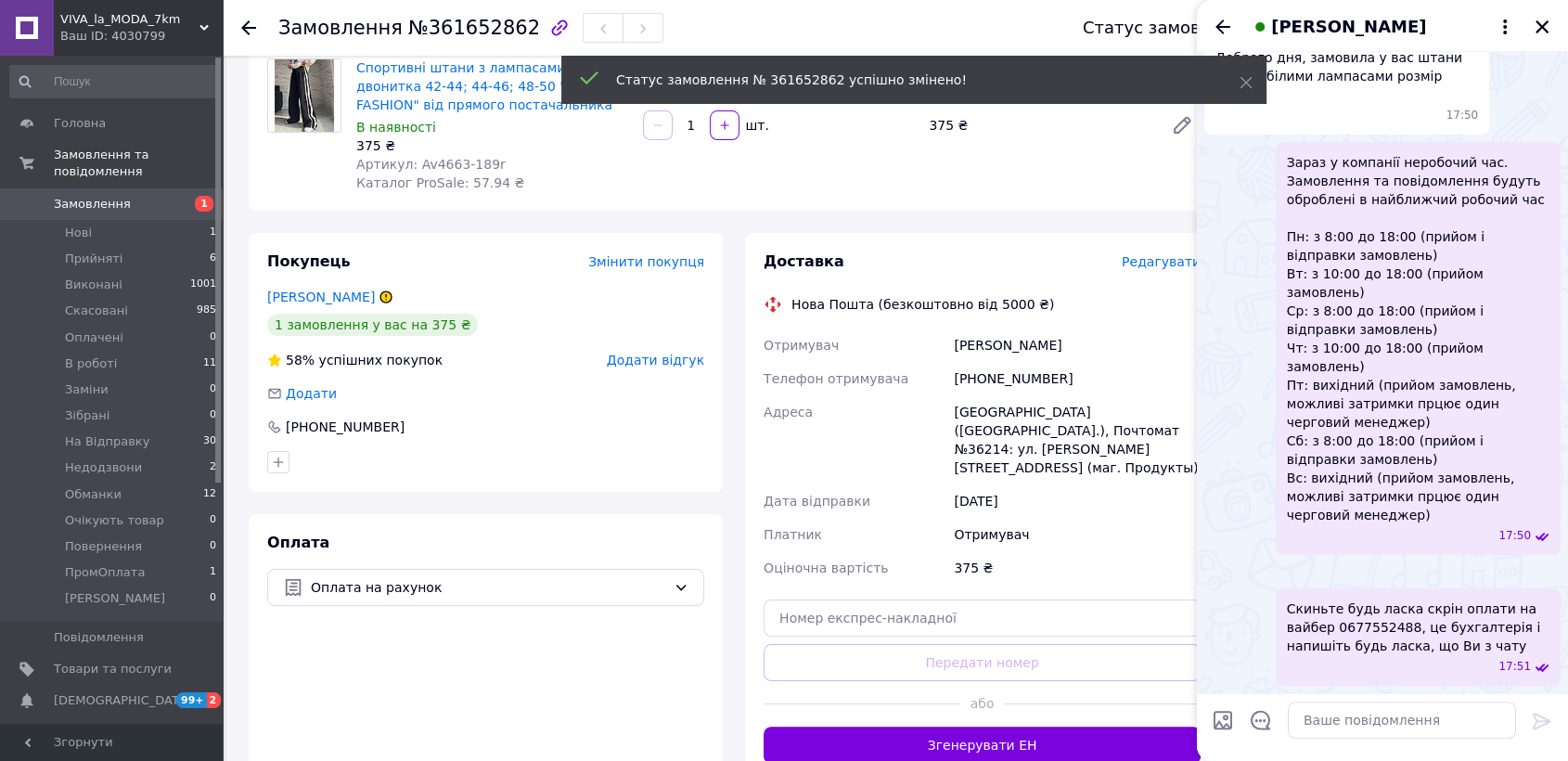
scroll to position [512, 0]
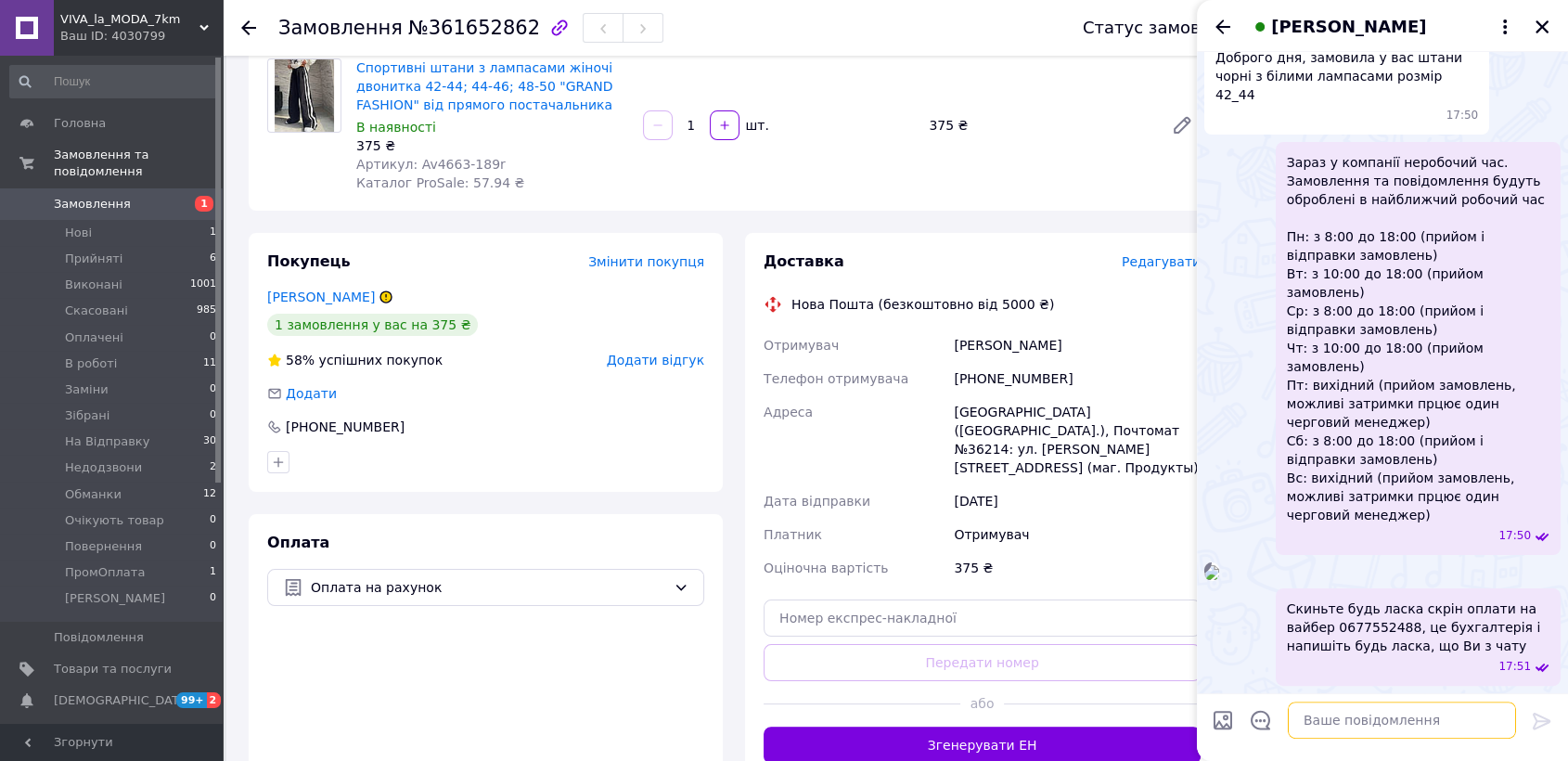
click at [1354, 704] on textarea at bounding box center [1403, 719] width 228 height 37
paste textarea "Вітаємо, Ваше замовлення прийнято в роботу і передане на склад 1000_VESHCHEY."
type textarea "Вітаємо, Ваше замовлення прийнято в роботу і передане на склад 1000_VESHCHEY."
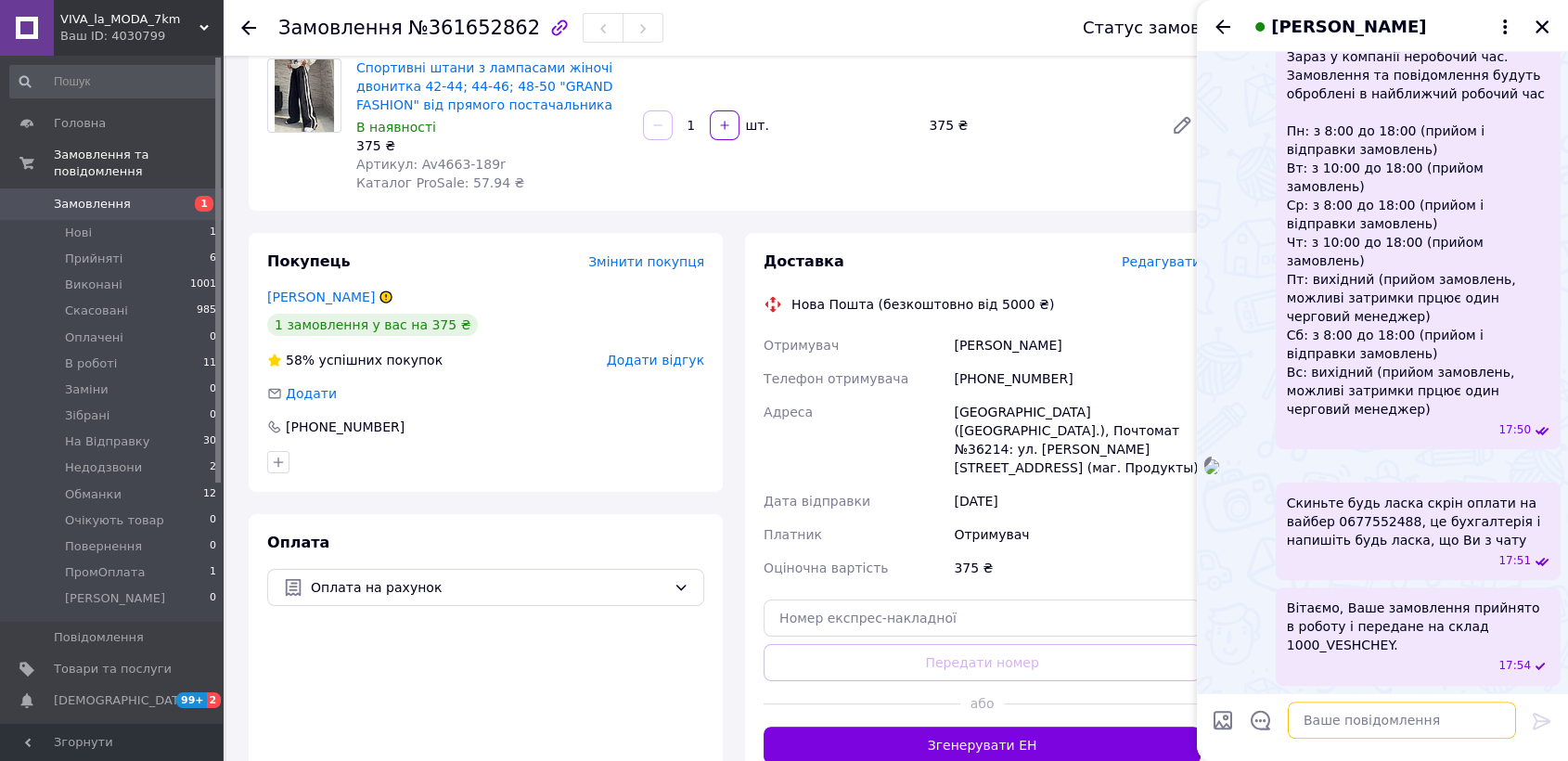
scroll to position [616, 0]
click at [1542, 15] on button "Закрити" at bounding box center [1542, 26] width 22 height 22
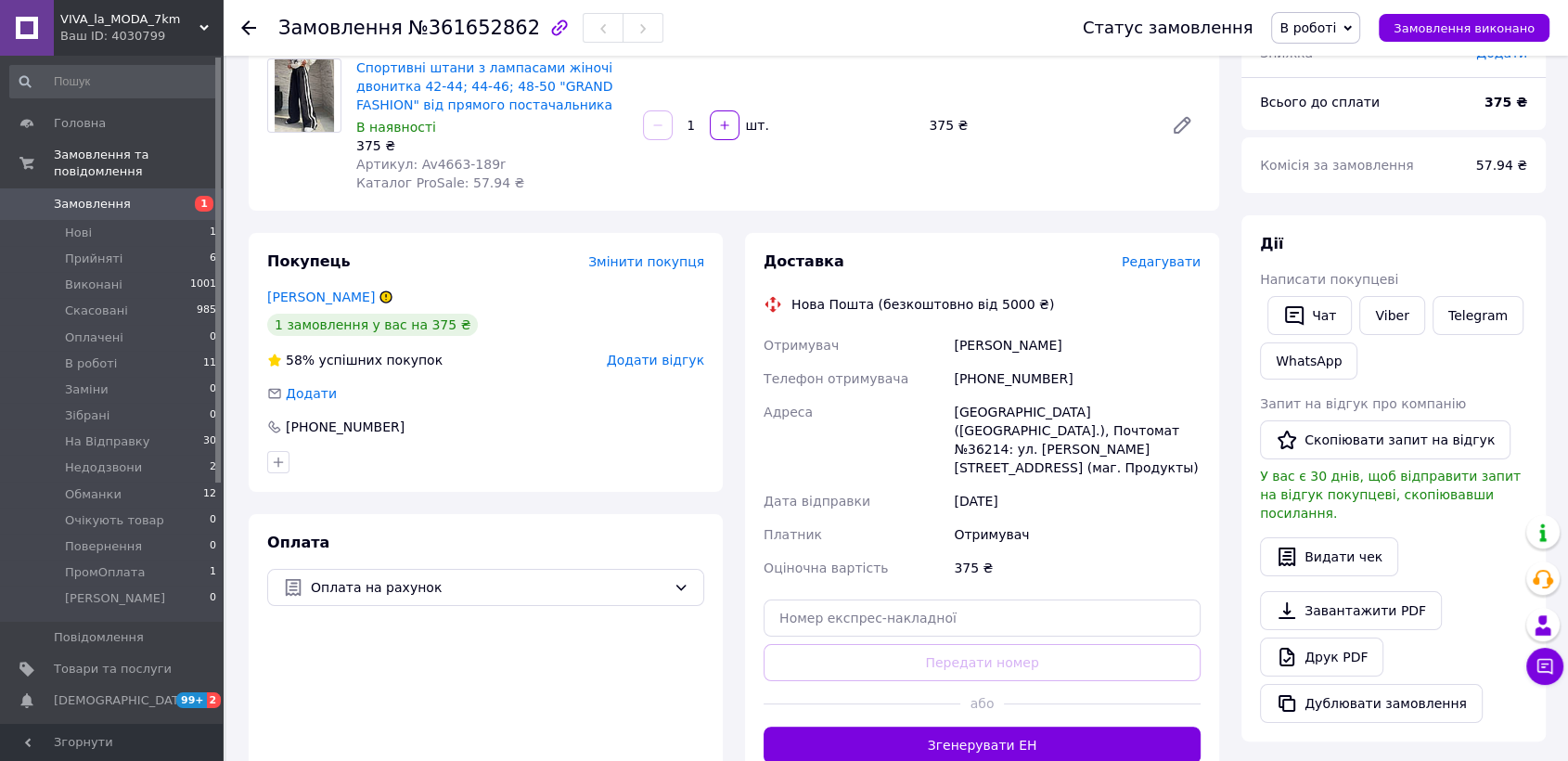
click at [127, 195] on span "Замовлення" at bounding box center [113, 203] width 118 height 16
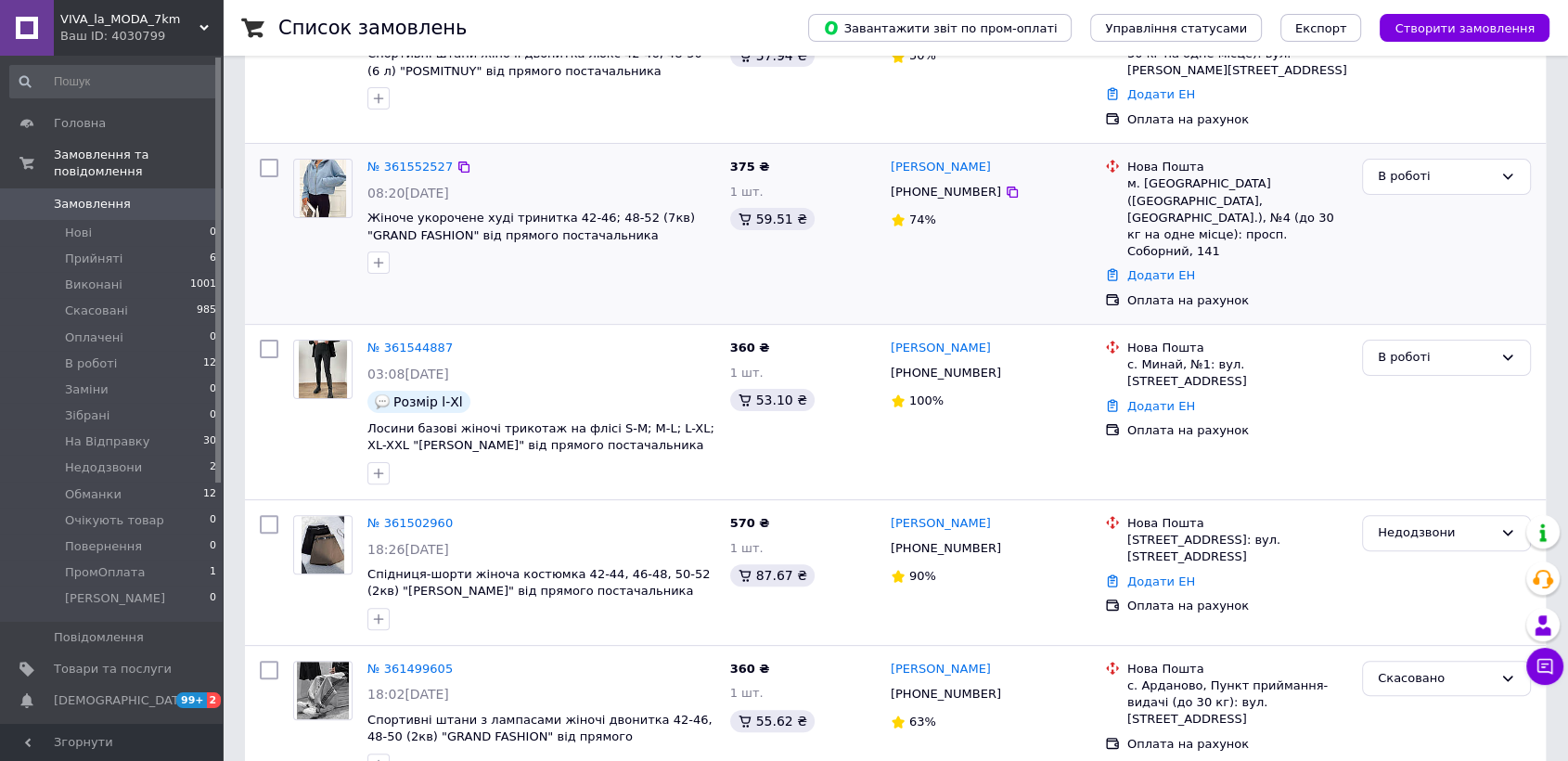
scroll to position [412, 0]
click at [192, 246] on li "Прийняті 6" at bounding box center [113, 258] width 227 height 26
